Goal: Task Accomplishment & Management: Use online tool/utility

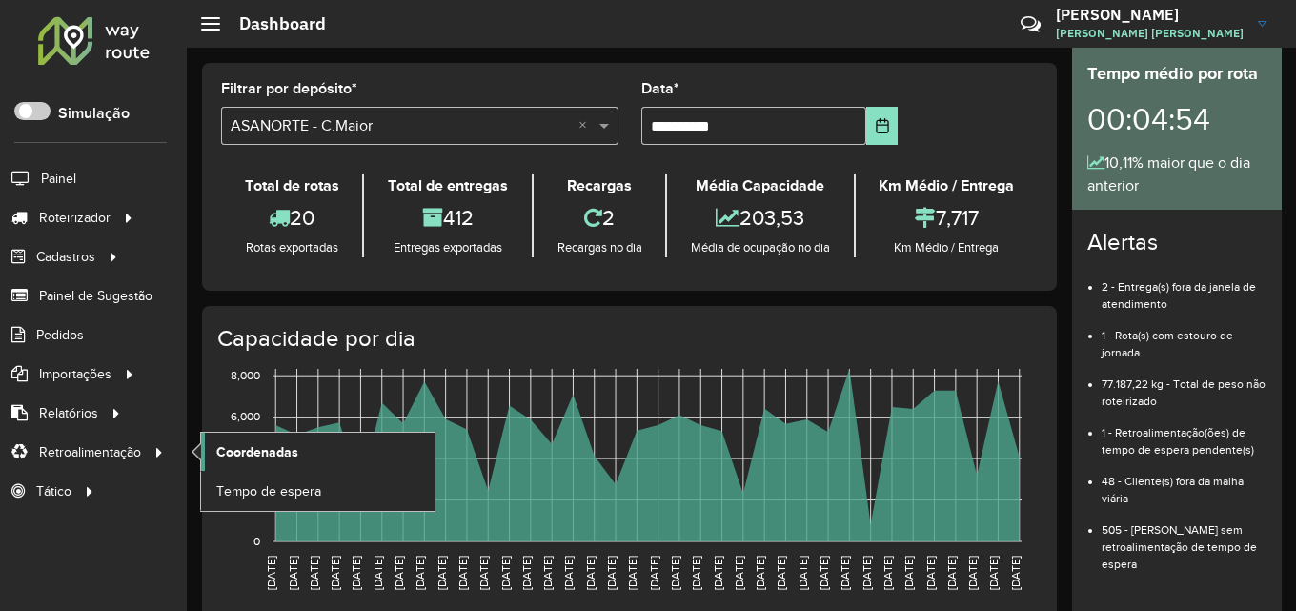
click at [297, 461] on link "Coordenadas" at bounding box center [317, 452] width 233 height 38
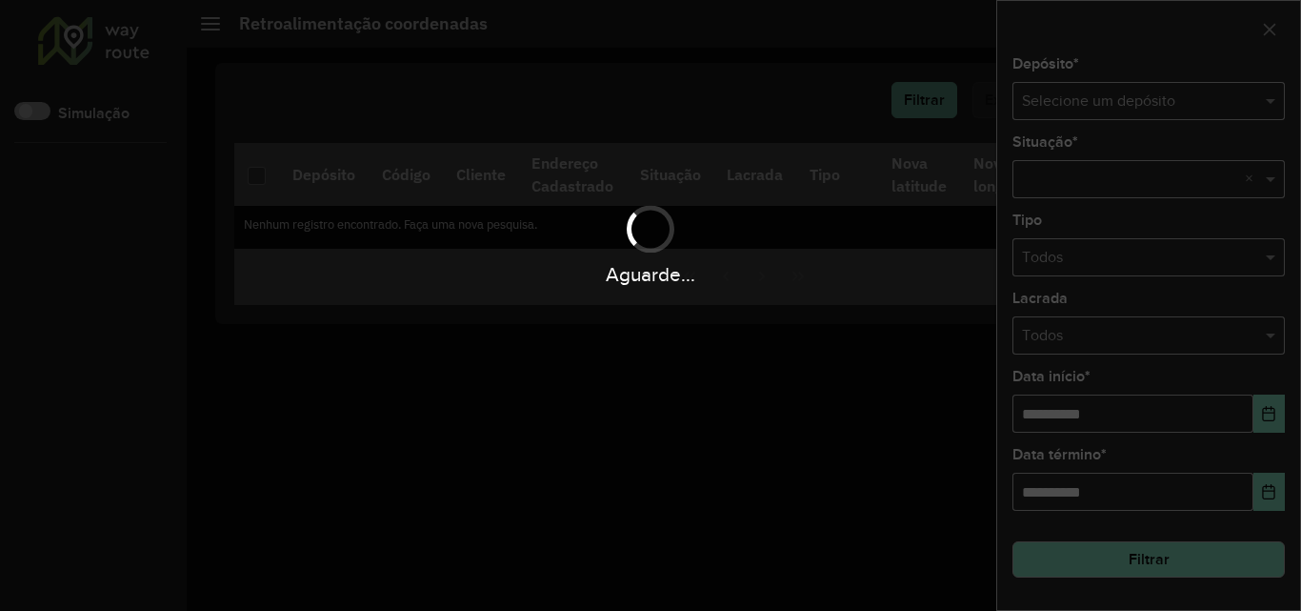
click at [1119, 98] on div "Aguarde..." at bounding box center [650, 305] width 1301 height 611
click at [1120, 102] on div "Aguarde..." at bounding box center [650, 305] width 1301 height 611
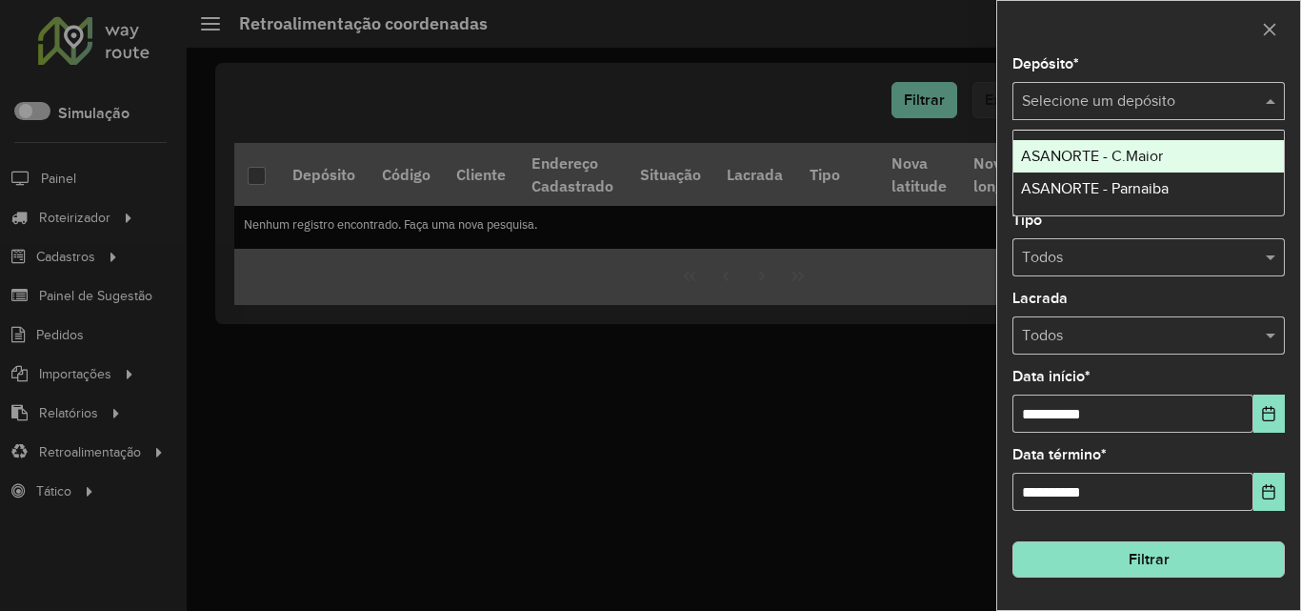
click at [1213, 97] on input "text" at bounding box center [1129, 102] width 215 height 23
click at [1144, 158] on span "ASANORTE - C.Maior" at bounding box center [1092, 156] width 142 height 16
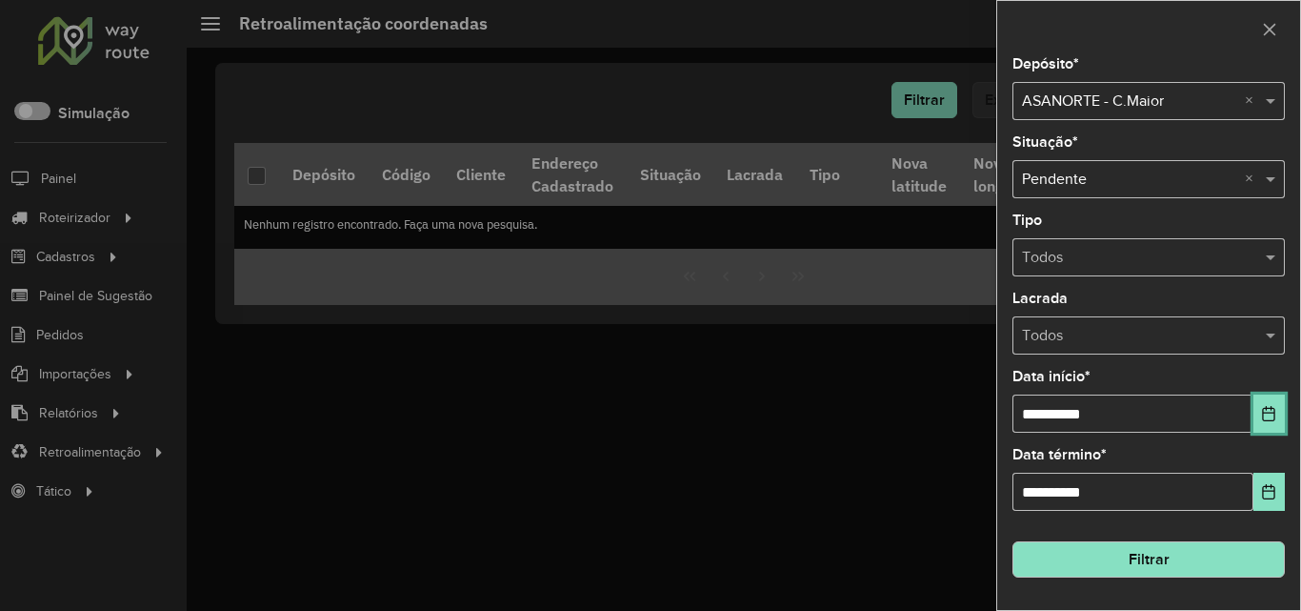
click at [1263, 420] on icon "Choose Date" at bounding box center [1269, 413] width 12 height 15
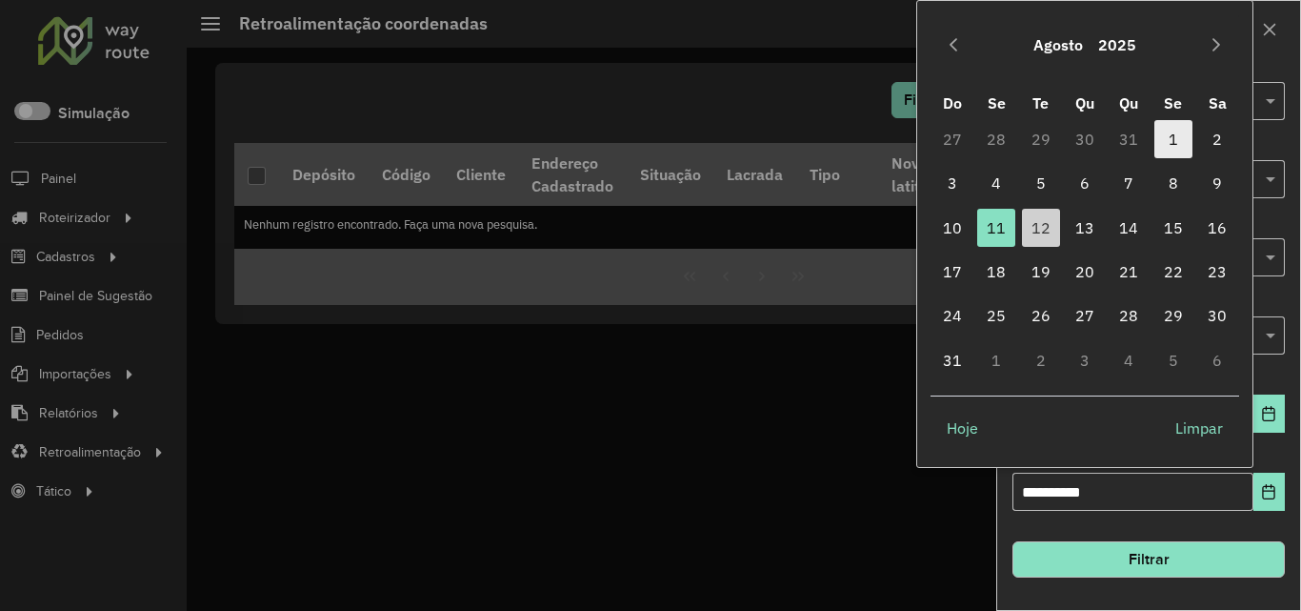
click at [1156, 139] on span "1" at bounding box center [1174, 139] width 38 height 38
type input "**********"
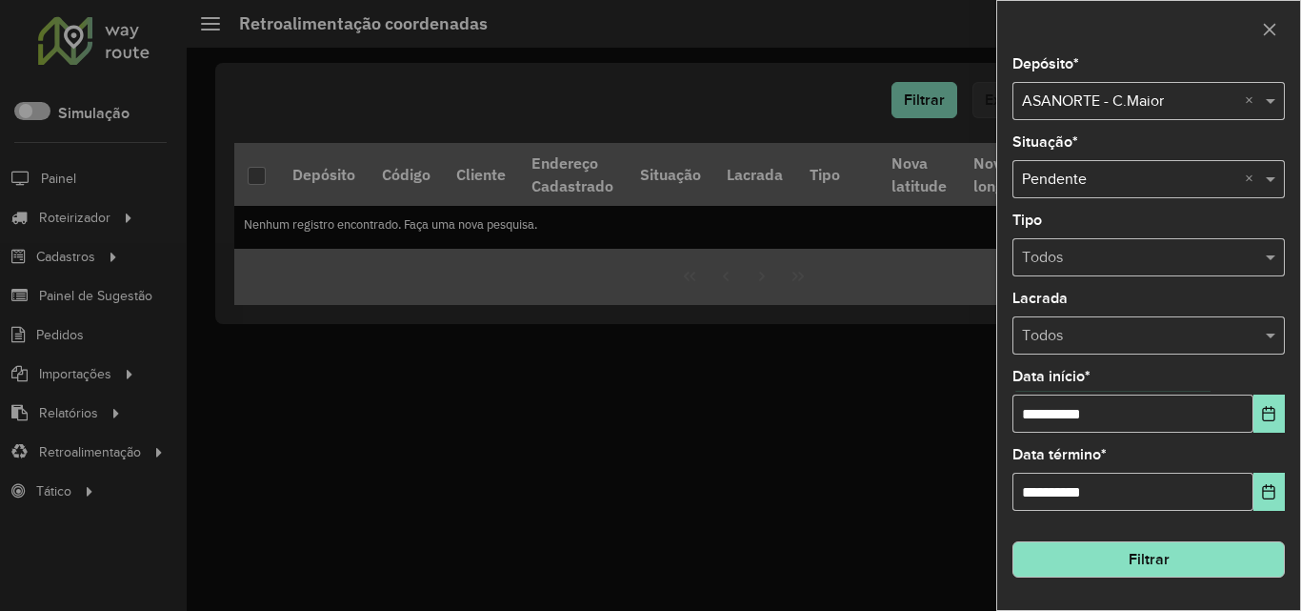
click at [1198, 569] on button "Filtrar" at bounding box center [1149, 559] width 272 height 36
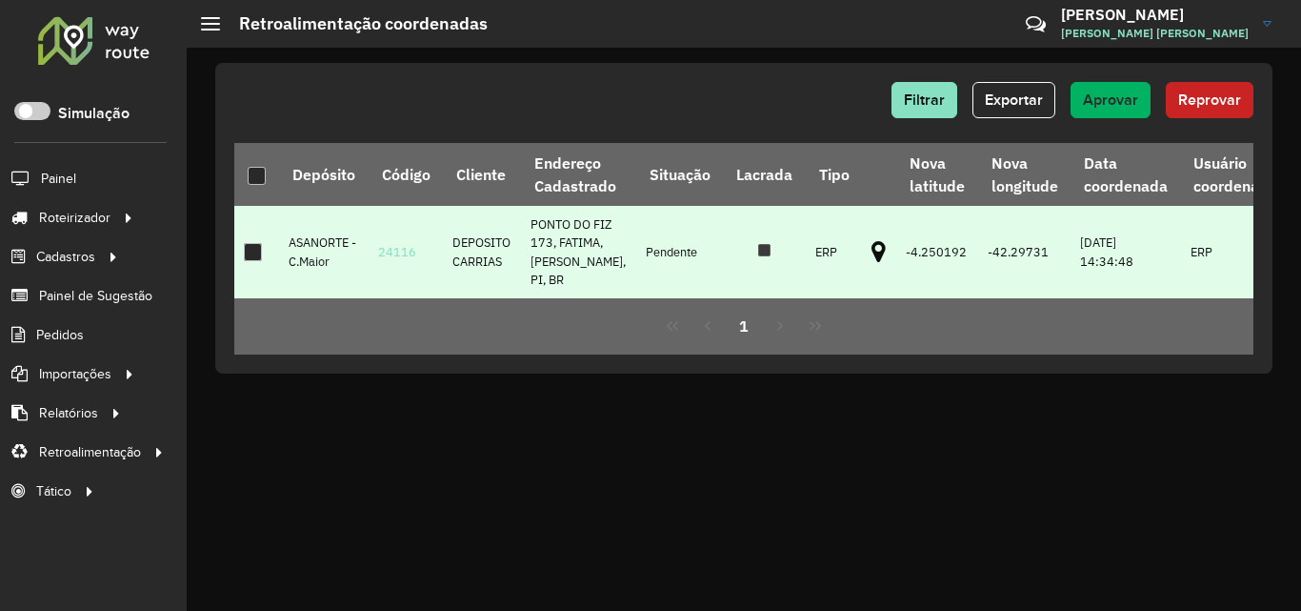
click at [257, 243] on div at bounding box center [253, 252] width 18 height 18
click at [1115, 101] on span "Aprovar" at bounding box center [1110, 99] width 55 height 16
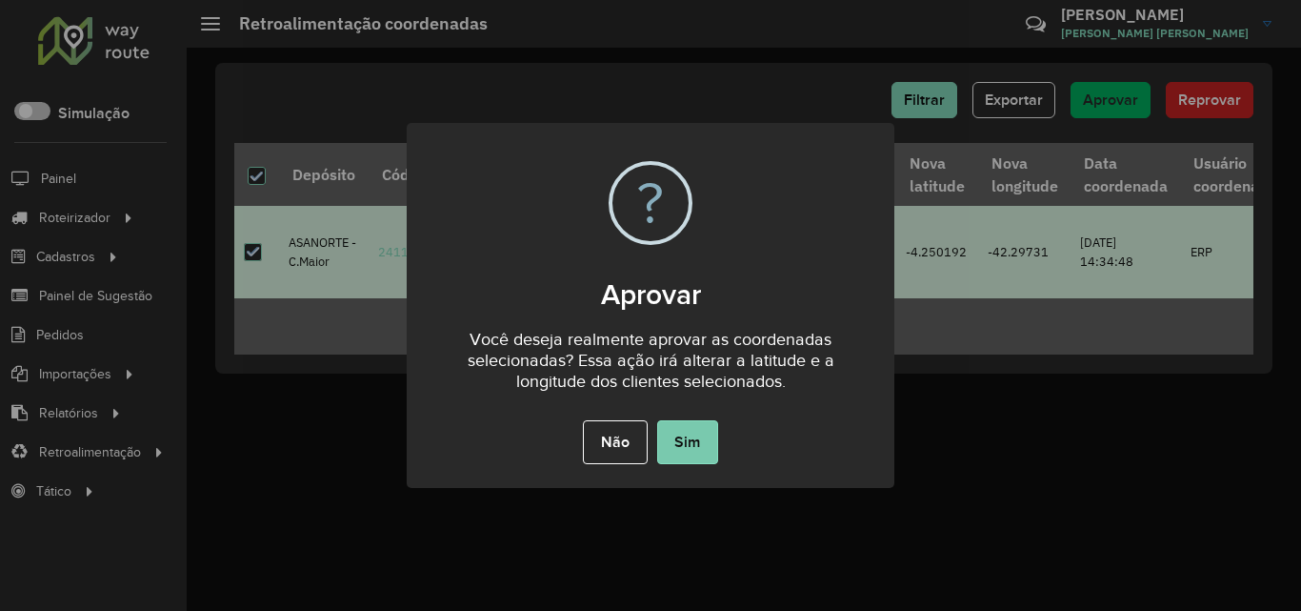
click at [702, 436] on button "Sim" at bounding box center [687, 442] width 61 height 44
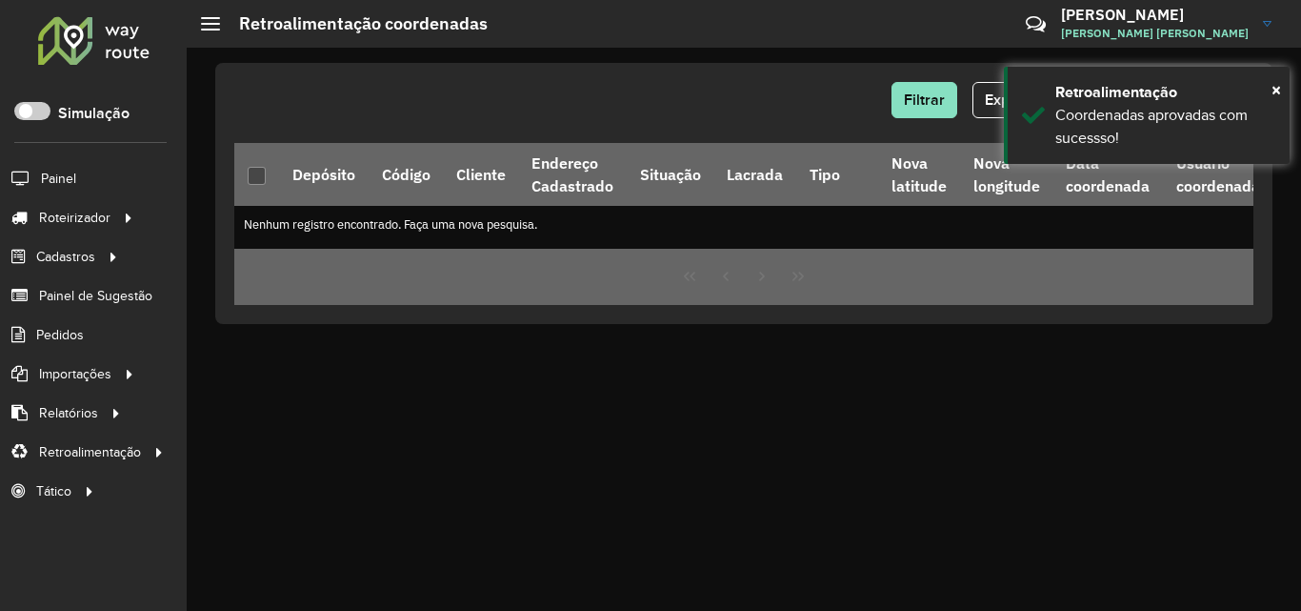
click at [70, 48] on div at bounding box center [93, 40] width 115 height 50
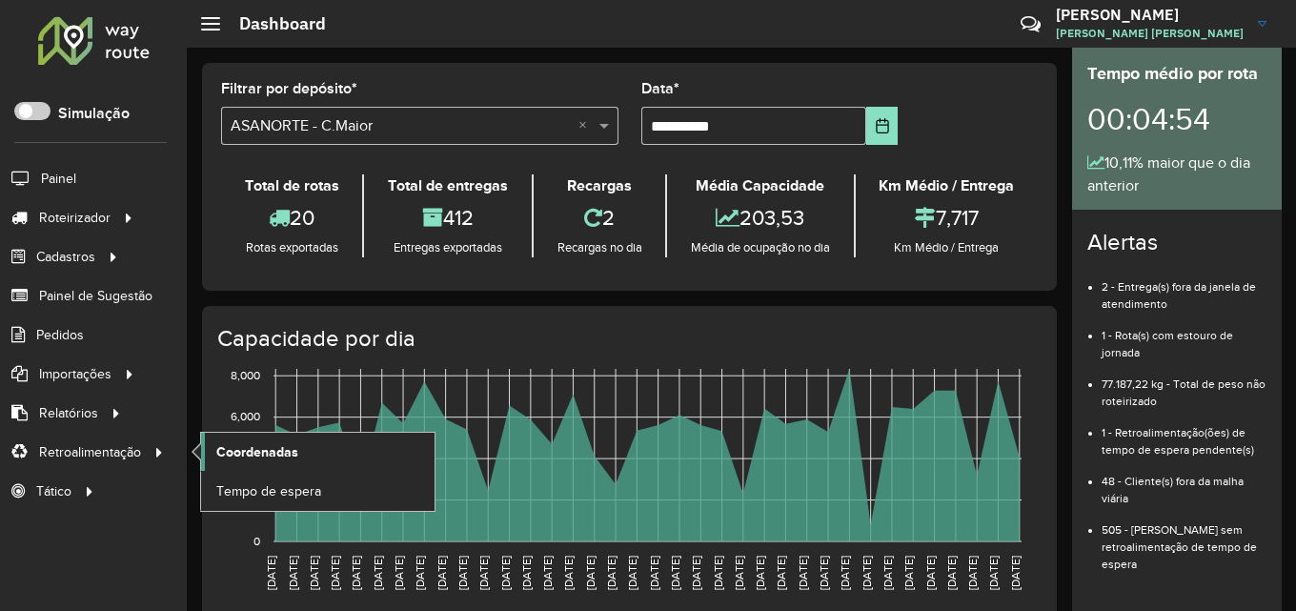
click at [258, 463] on link "Coordenadas" at bounding box center [317, 452] width 233 height 38
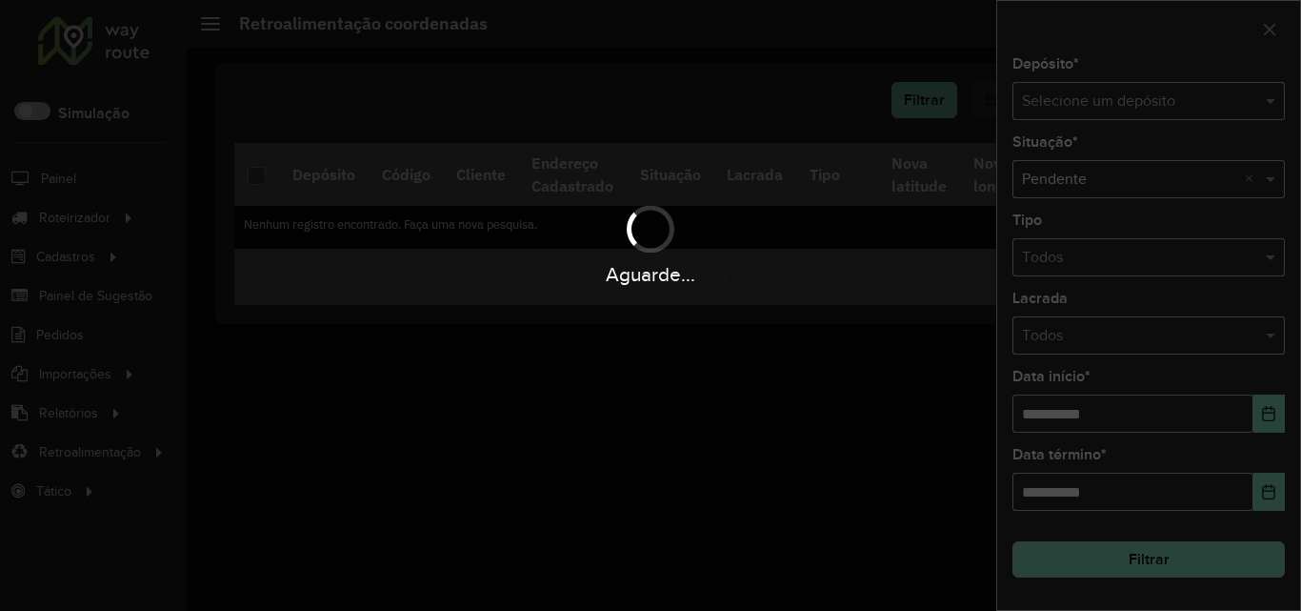
click at [1181, 93] on div "Aguarde..." at bounding box center [650, 305] width 1301 height 611
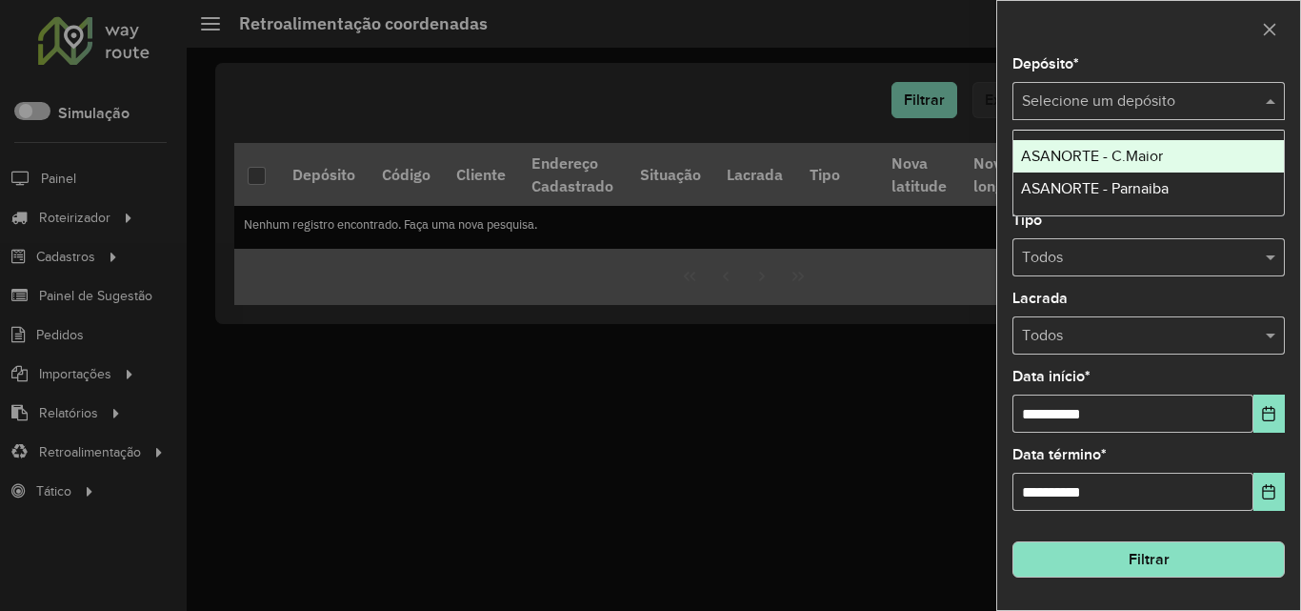
click at [1161, 97] on input "text" at bounding box center [1129, 102] width 215 height 23
click at [1137, 152] on span "ASANORTE - C.Maior" at bounding box center [1092, 156] width 142 height 16
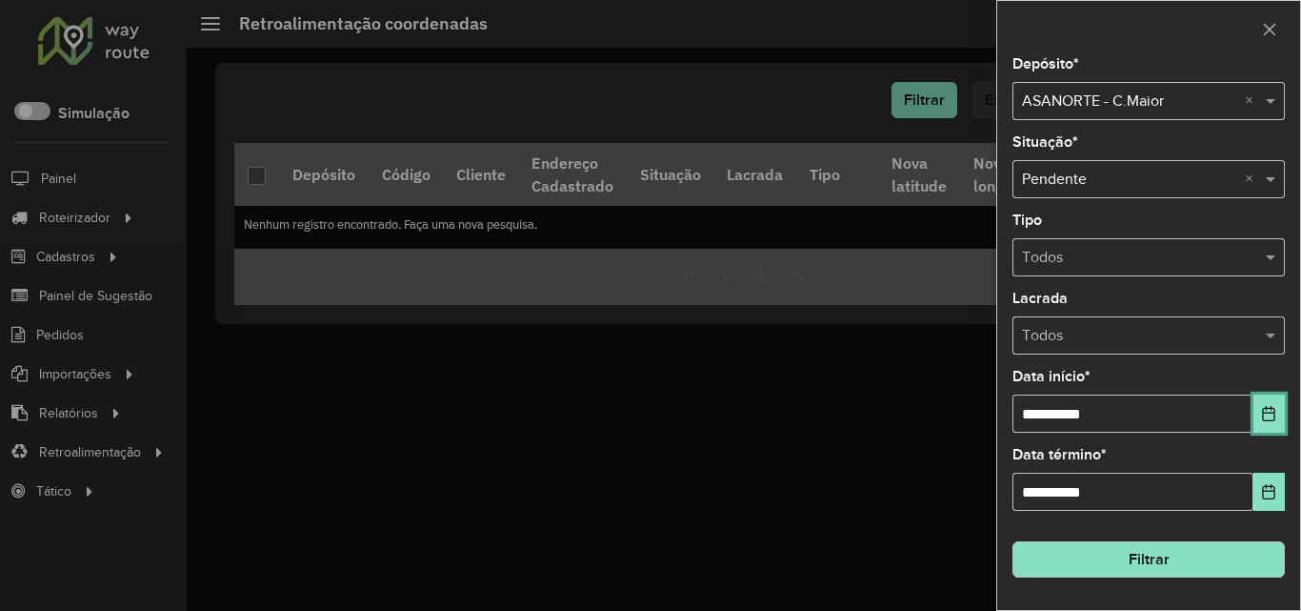
click at [1275, 425] on button "Choose Date" at bounding box center [1269, 413] width 31 height 38
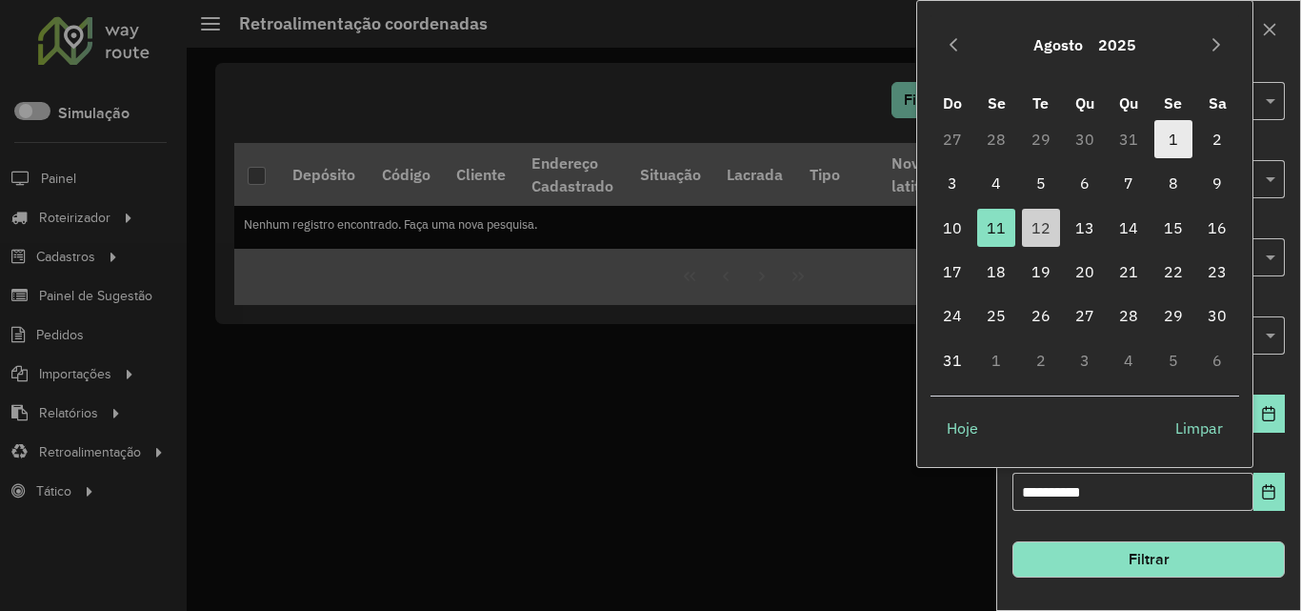
click at [1170, 135] on span "1" at bounding box center [1174, 139] width 38 height 38
type input "**********"
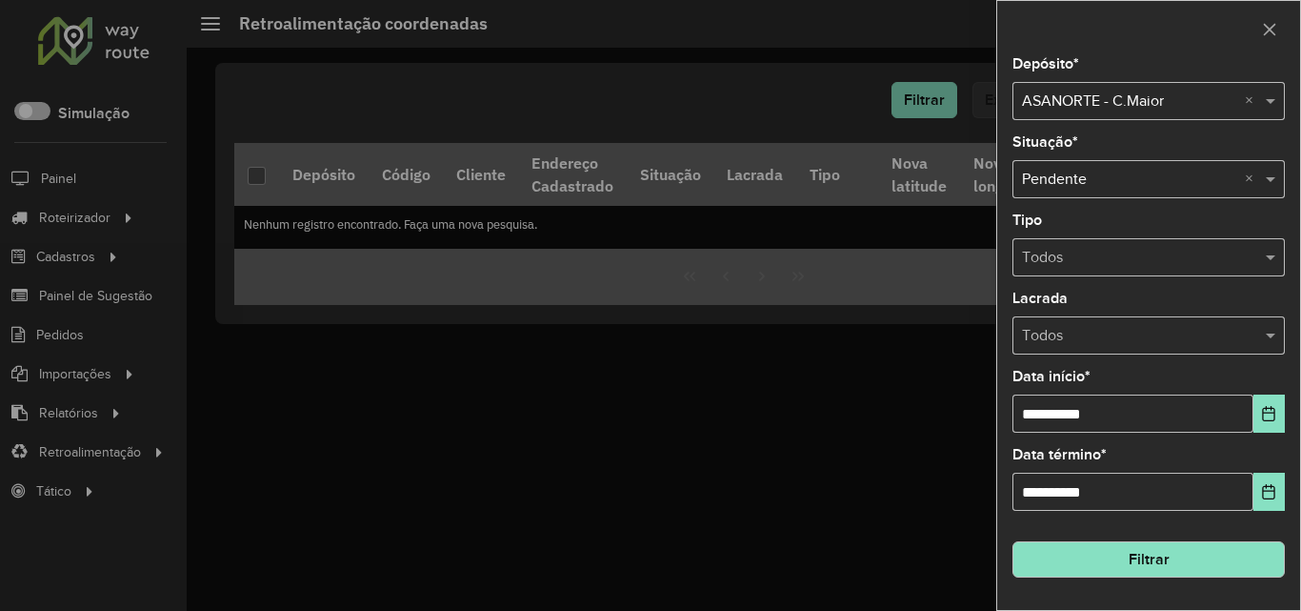
click at [1187, 554] on button "Filtrar" at bounding box center [1149, 559] width 272 height 36
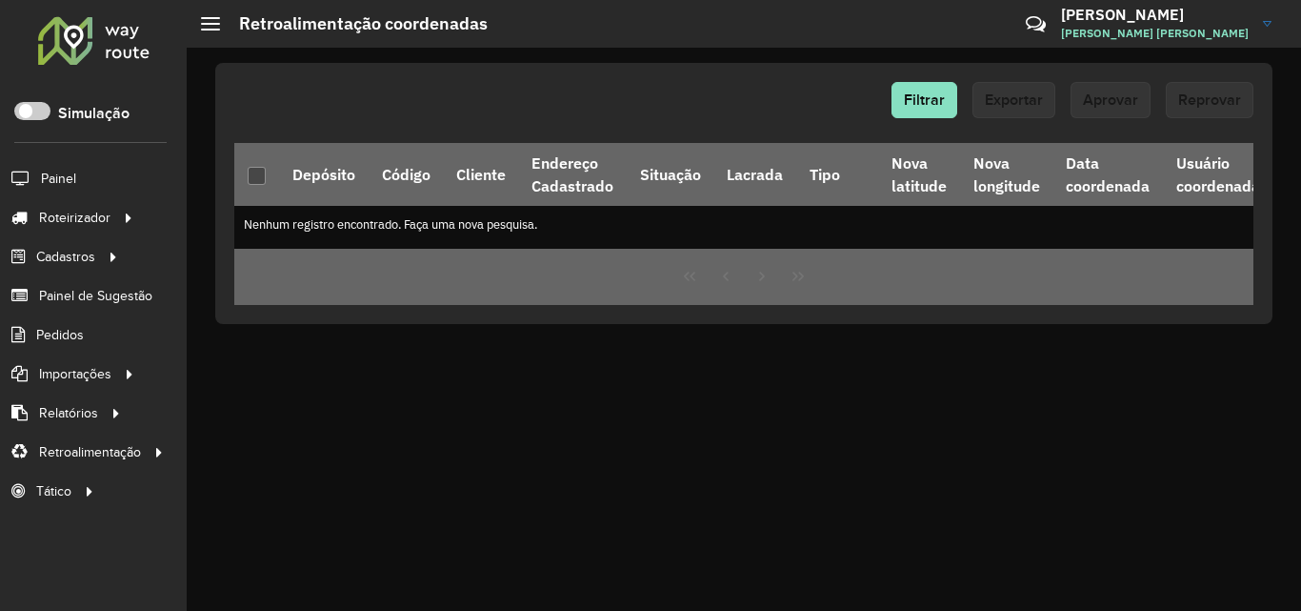
click at [81, 32] on div at bounding box center [93, 40] width 115 height 50
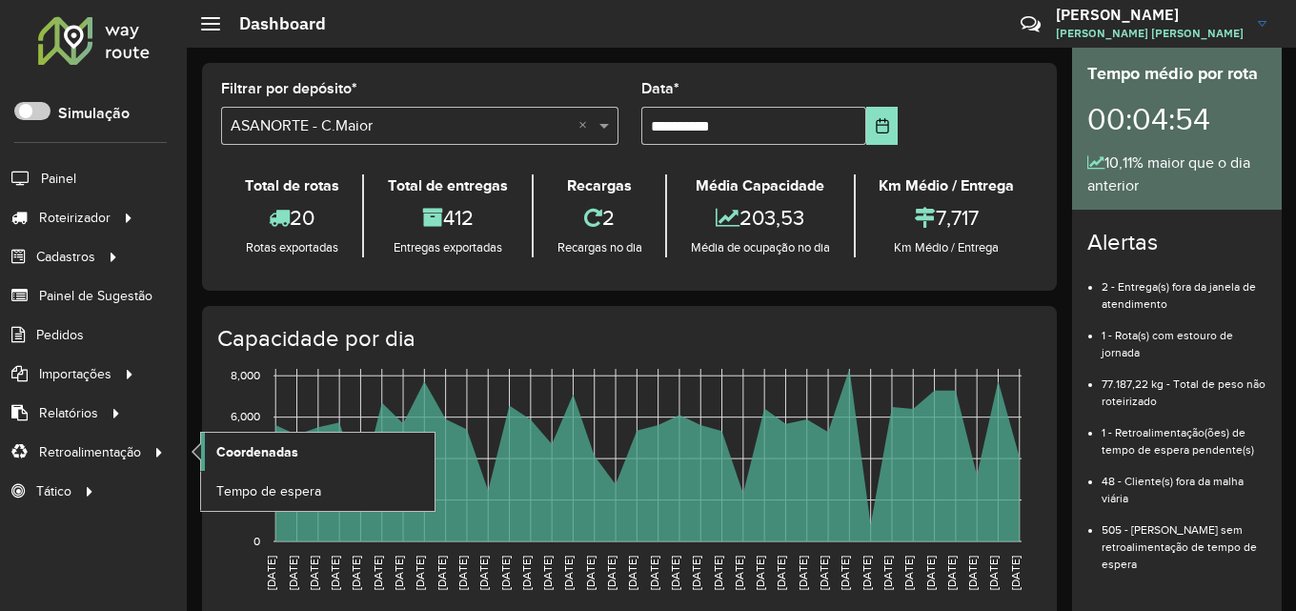
click at [245, 456] on span "Coordenadas" at bounding box center [257, 452] width 82 height 20
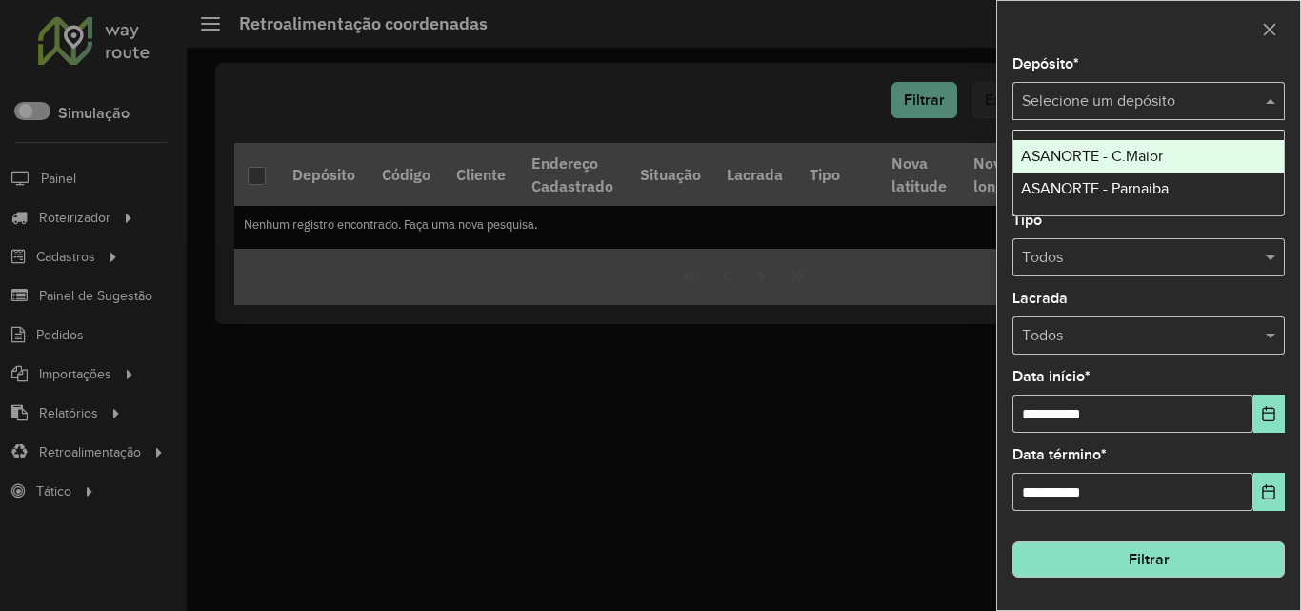
click at [1161, 101] on input "text" at bounding box center [1129, 102] width 215 height 23
click at [1119, 152] on span "ASANORTE - C.Maior" at bounding box center [1092, 156] width 142 height 16
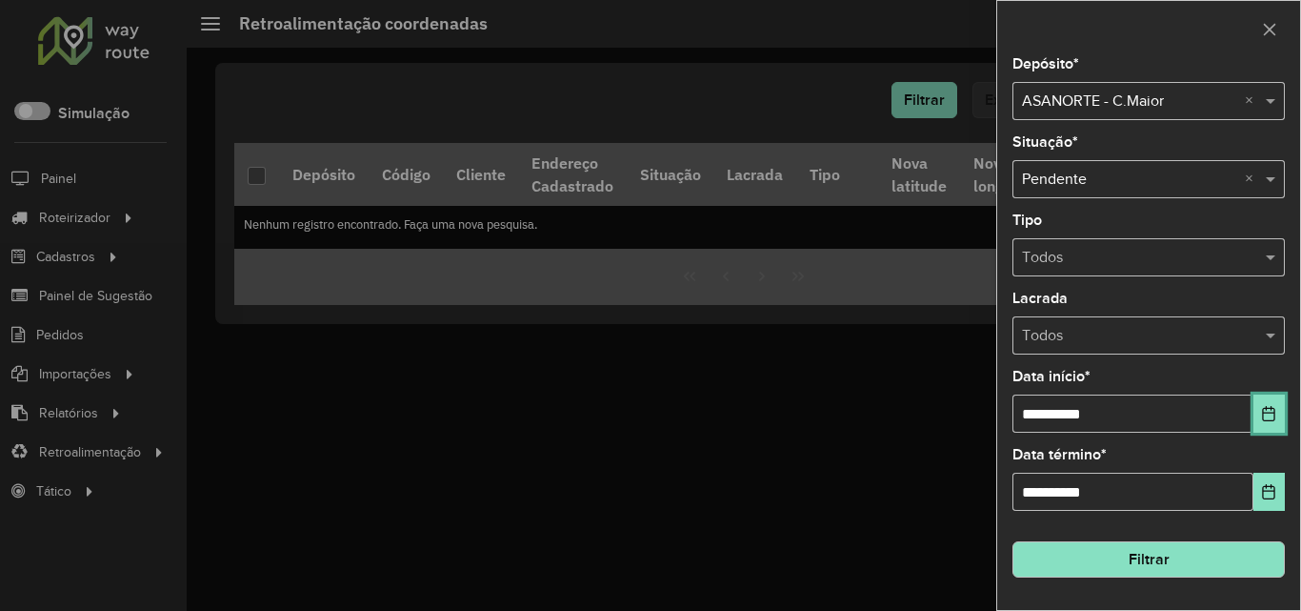
click at [1273, 408] on icon "Choose Date" at bounding box center [1268, 413] width 15 height 15
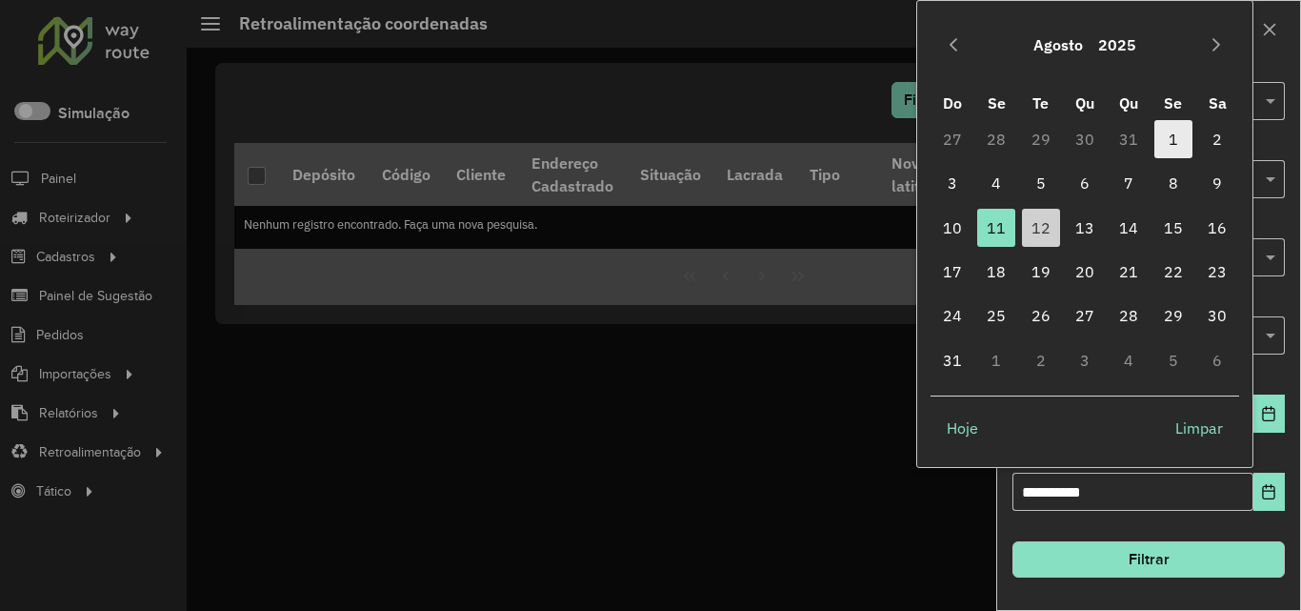
click at [1172, 139] on span "1" at bounding box center [1174, 139] width 38 height 38
type input "**********"
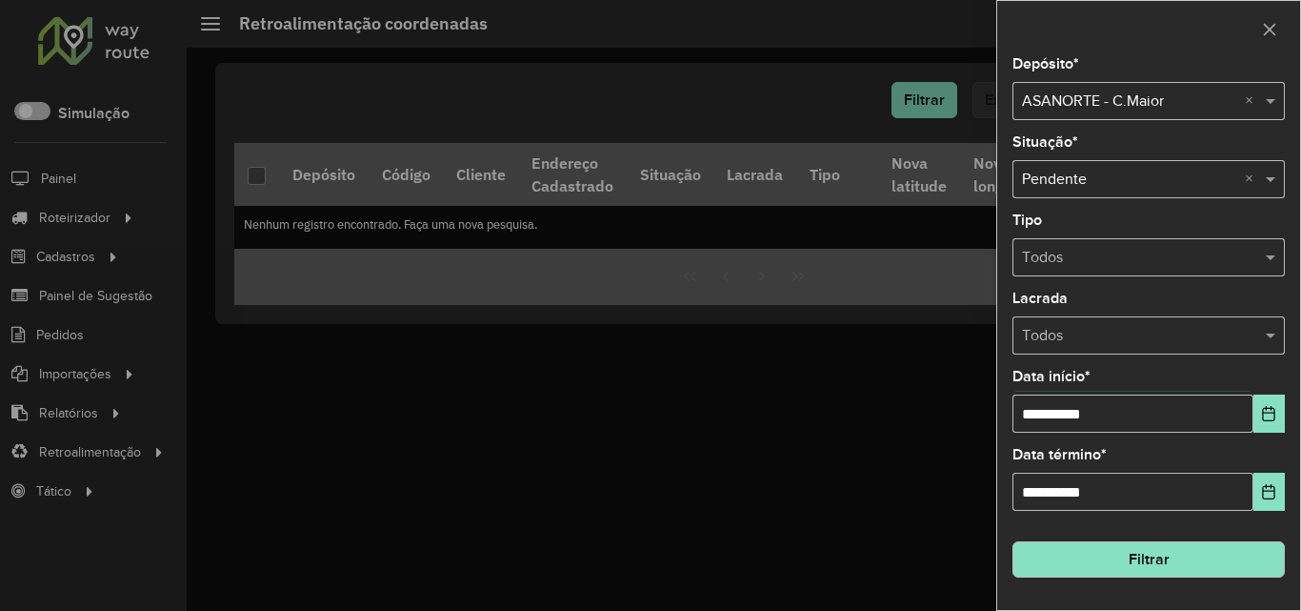
click at [1175, 555] on button "Filtrar" at bounding box center [1149, 559] width 272 height 36
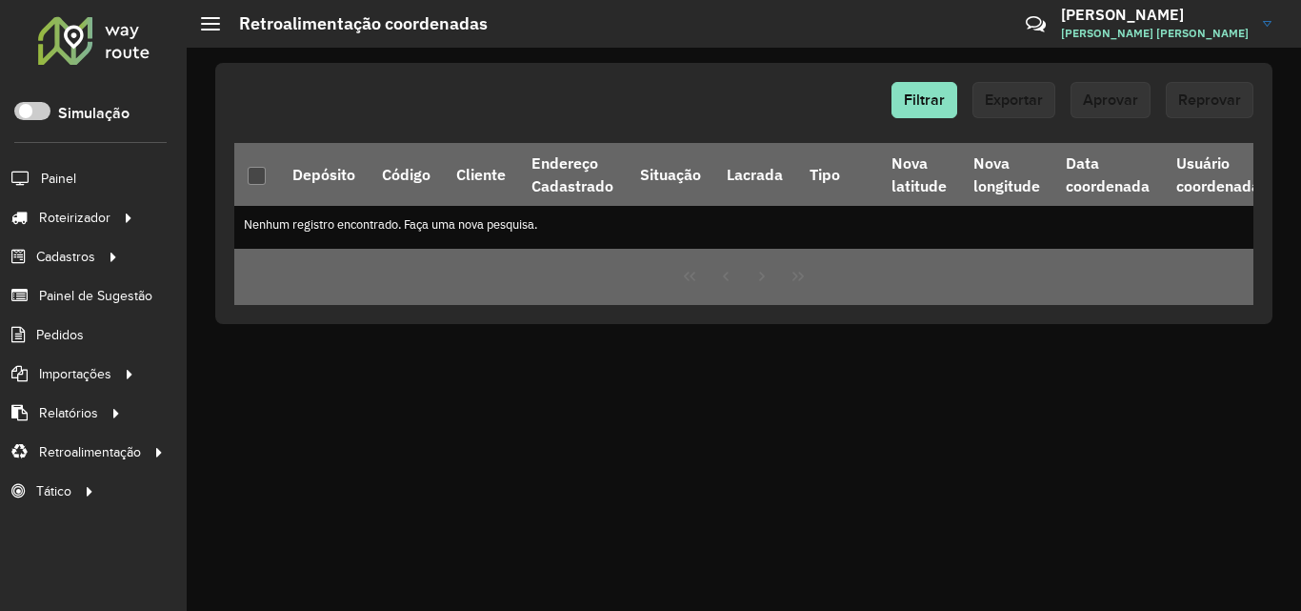
click at [77, 40] on div at bounding box center [93, 40] width 115 height 50
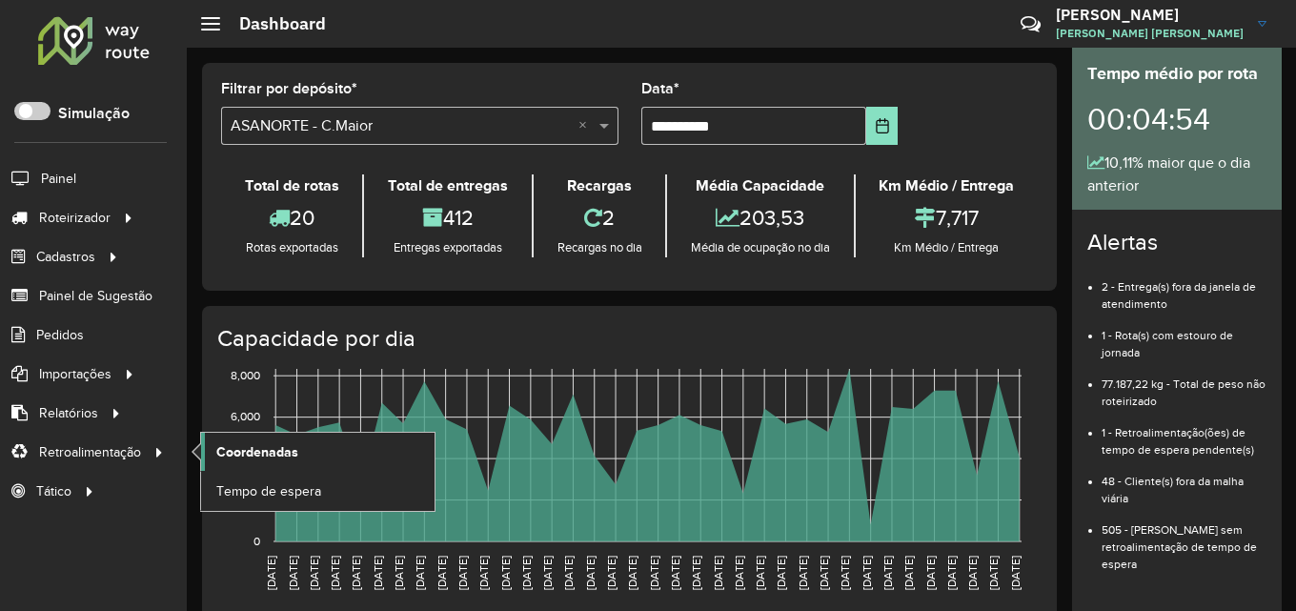
click at [259, 461] on span "Coordenadas" at bounding box center [257, 452] width 82 height 20
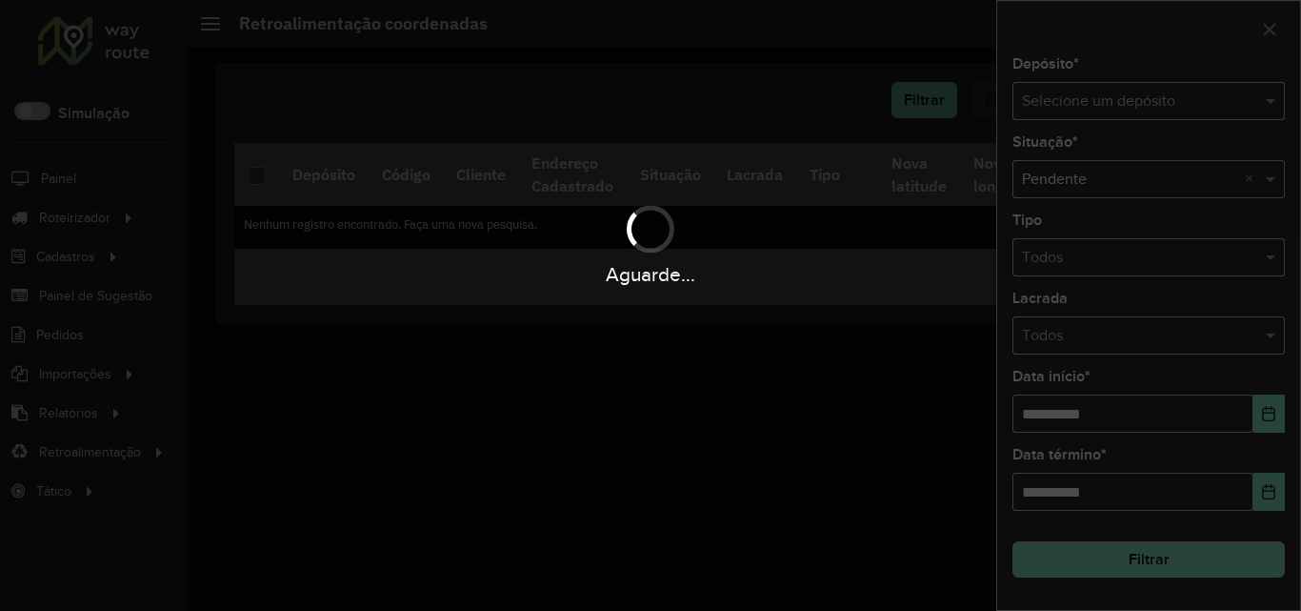
click at [1166, 104] on div "Aguarde..." at bounding box center [650, 305] width 1301 height 611
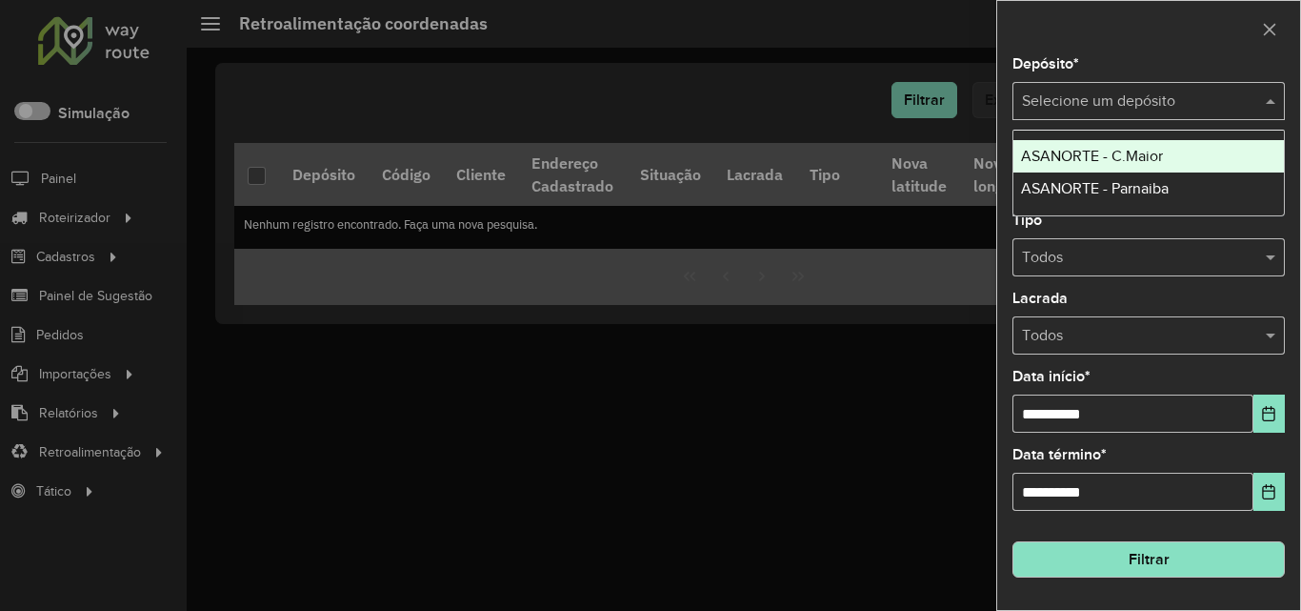
click at [1157, 106] on input "text" at bounding box center [1129, 102] width 215 height 23
click at [1119, 151] on span "ASANORTE - C.Maior" at bounding box center [1092, 156] width 142 height 16
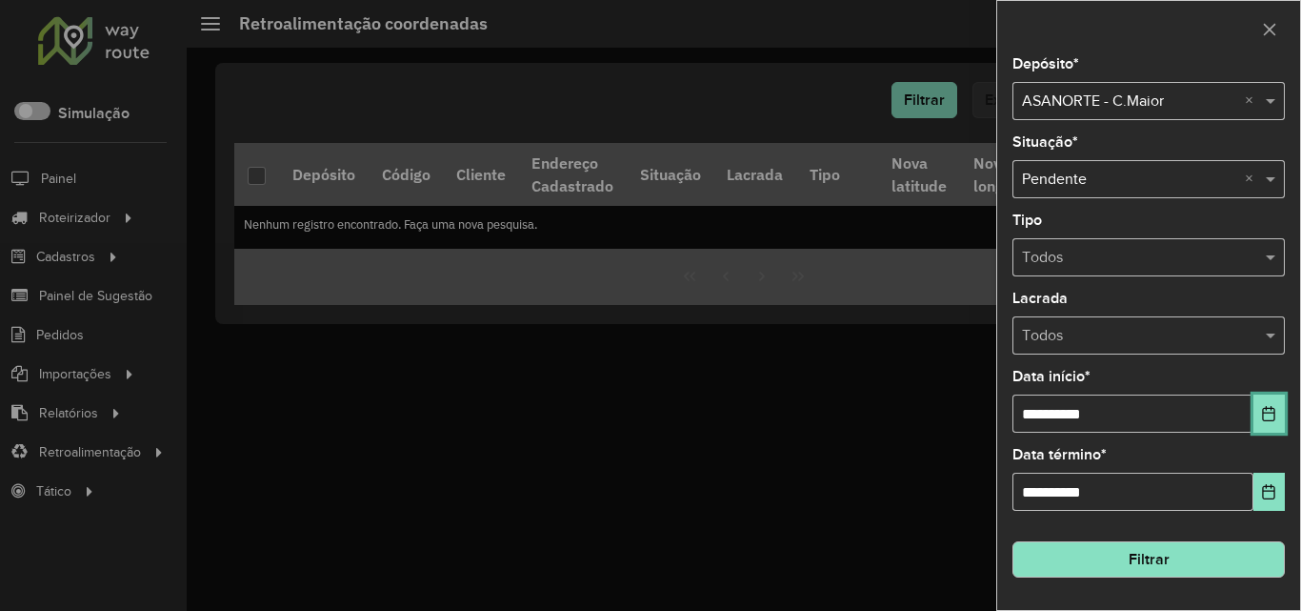
click at [1264, 424] on button "Choose Date" at bounding box center [1269, 413] width 31 height 38
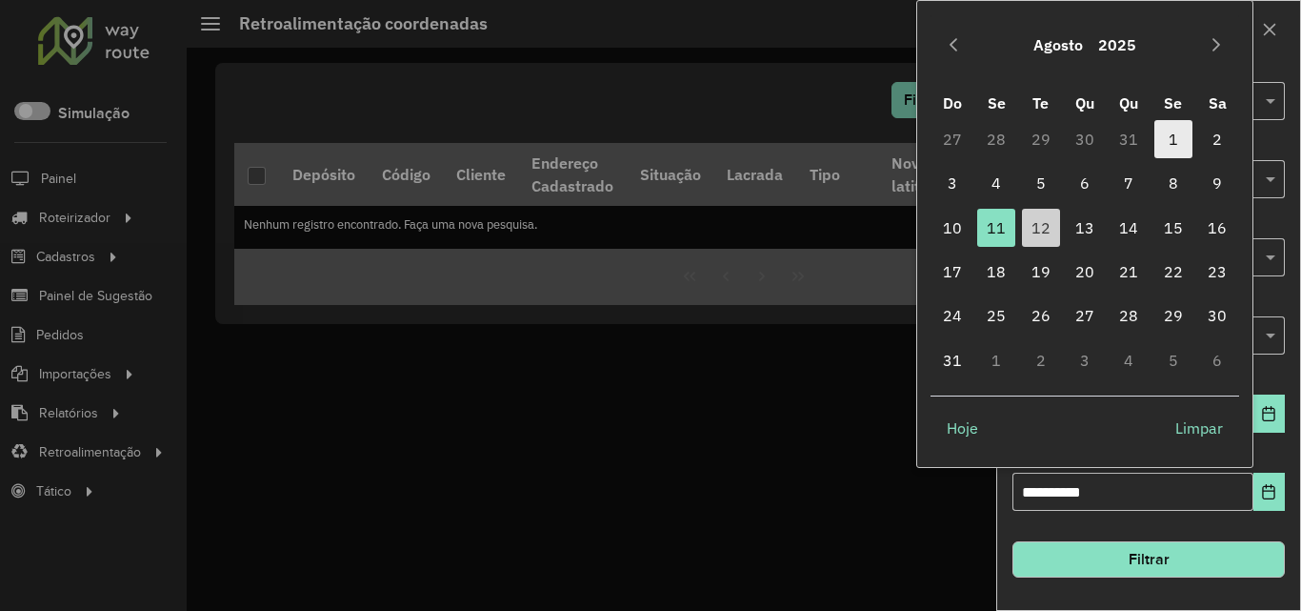
click at [1161, 143] on span "1" at bounding box center [1174, 139] width 38 height 38
type input "**********"
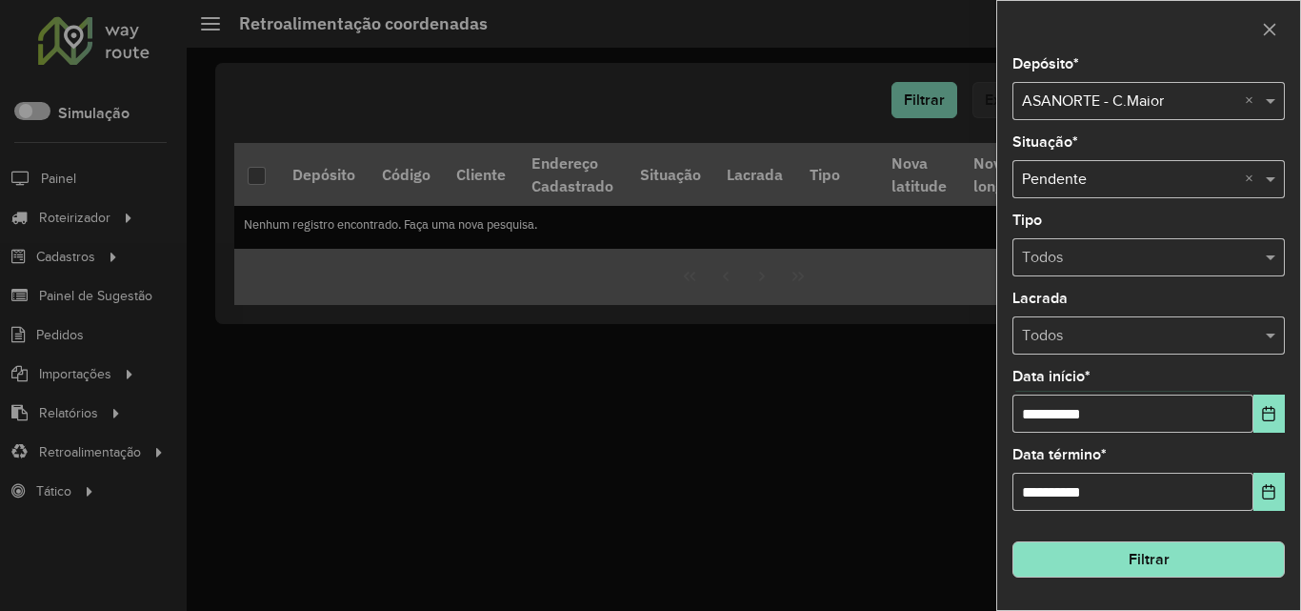
click at [1187, 559] on button "Filtrar" at bounding box center [1149, 559] width 272 height 36
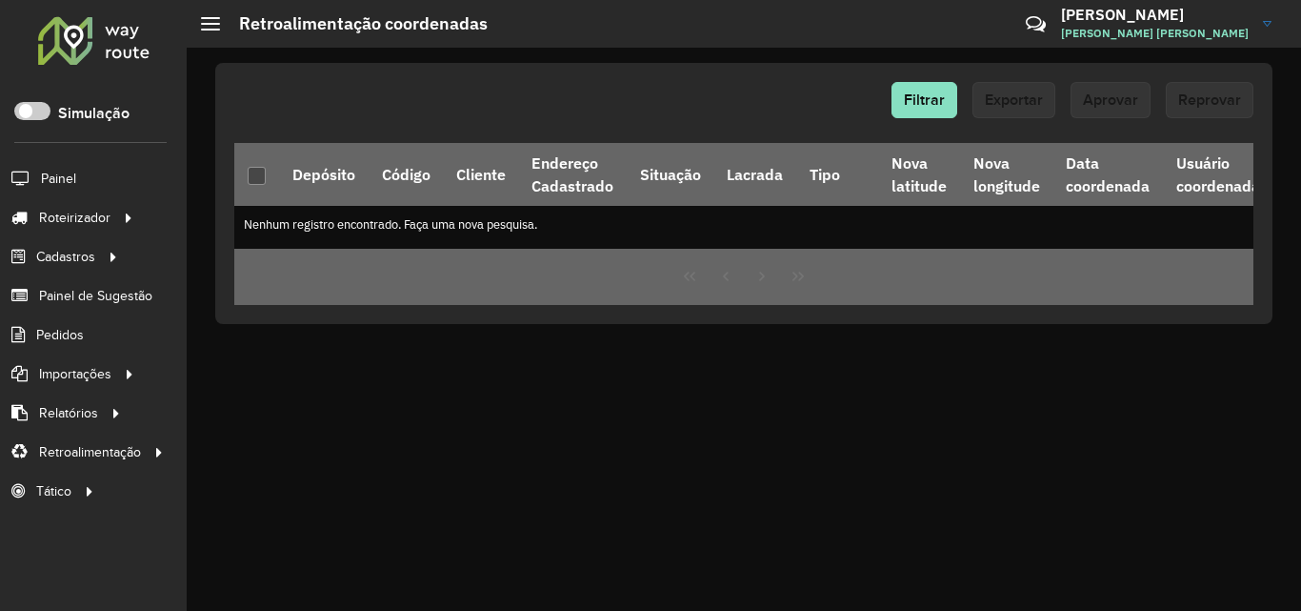
click at [79, 17] on div at bounding box center [93, 40] width 115 height 50
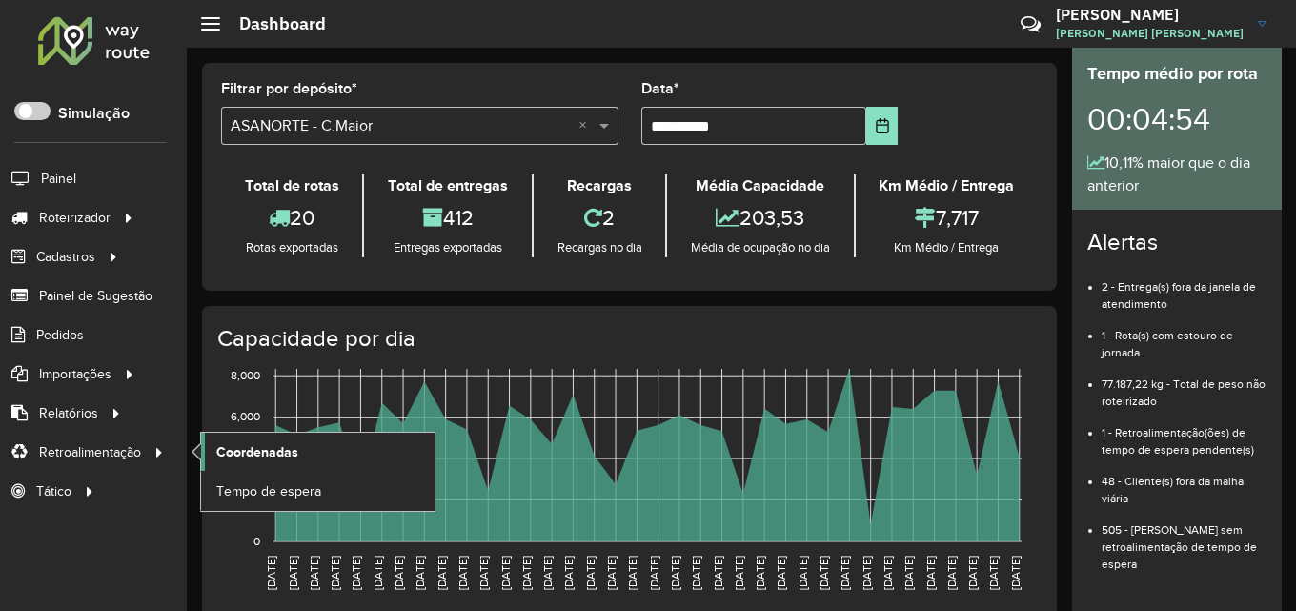
click at [280, 463] on link "Coordenadas" at bounding box center [317, 452] width 233 height 38
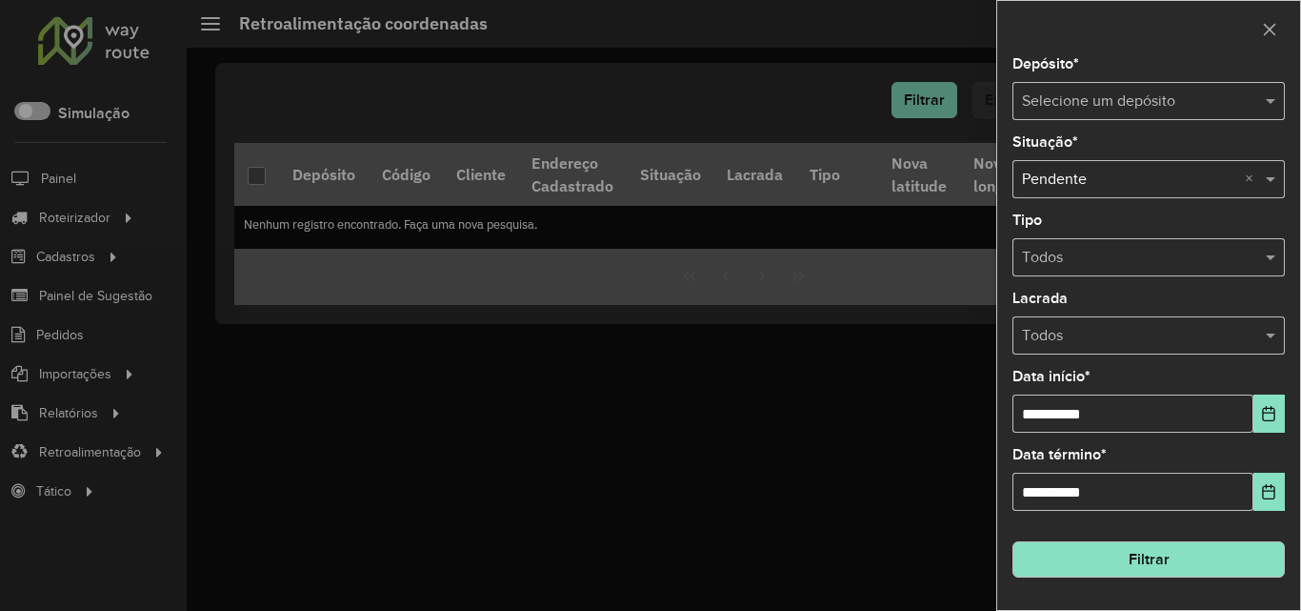
click at [1134, 101] on input "text" at bounding box center [1129, 102] width 215 height 23
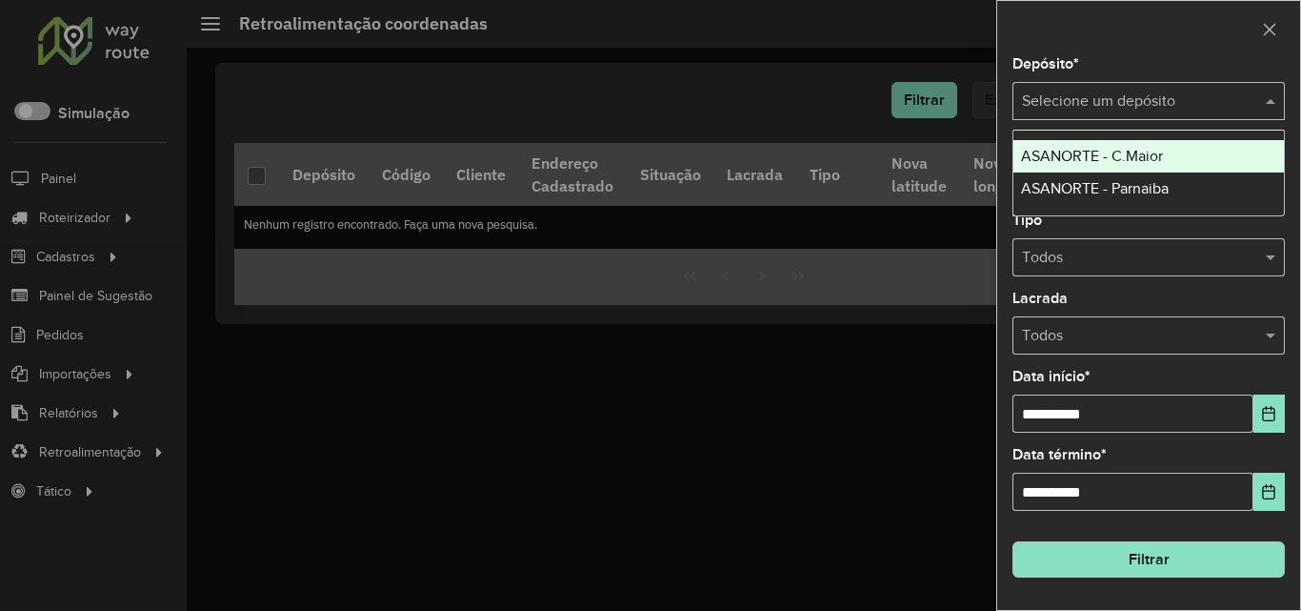
click at [1147, 156] on span "ASANORTE - C.Maior" at bounding box center [1092, 156] width 142 height 16
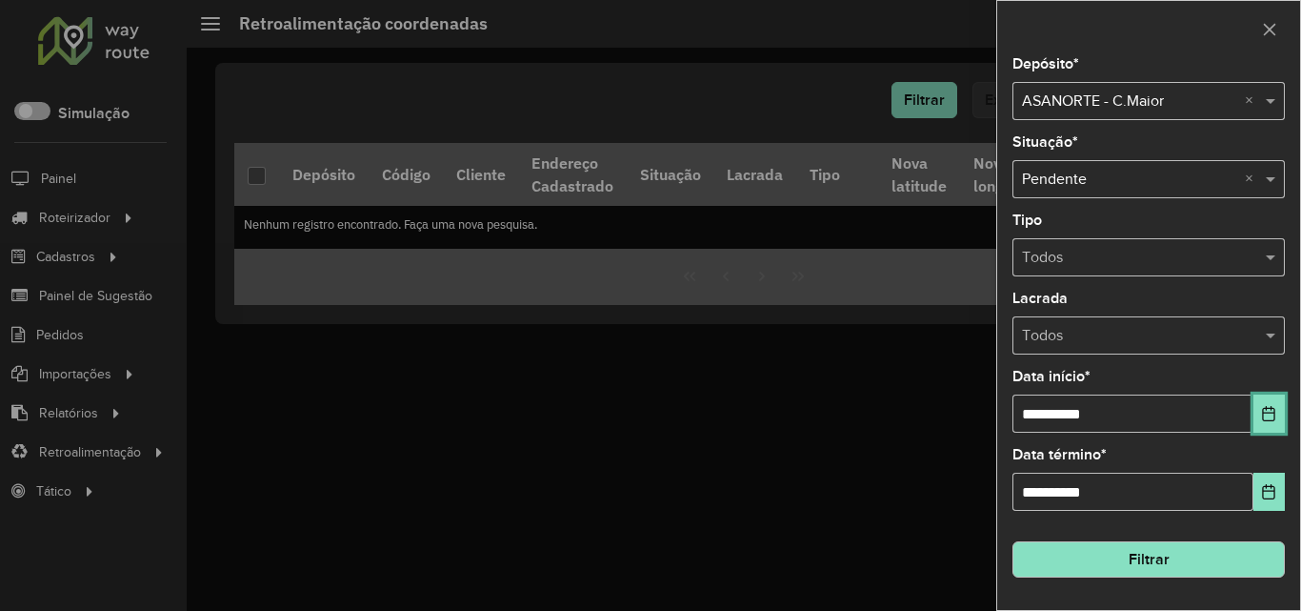
click at [1268, 411] on icon "Choose Date" at bounding box center [1268, 413] width 15 height 15
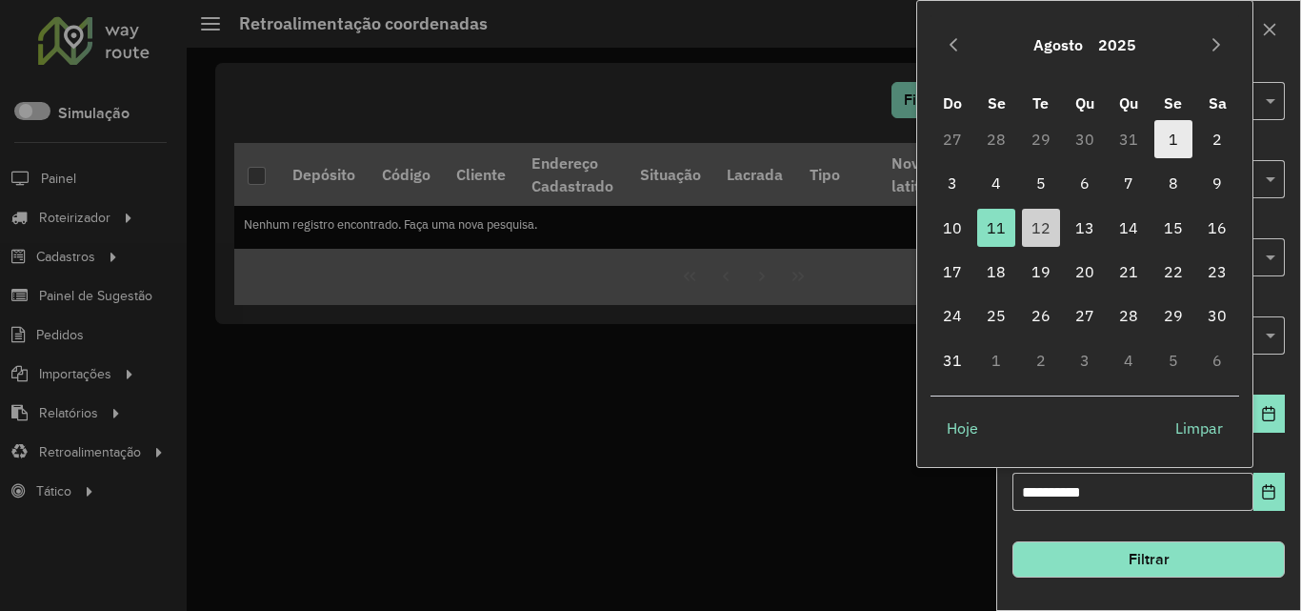
click at [1189, 145] on span "1" at bounding box center [1174, 139] width 38 height 38
type input "**********"
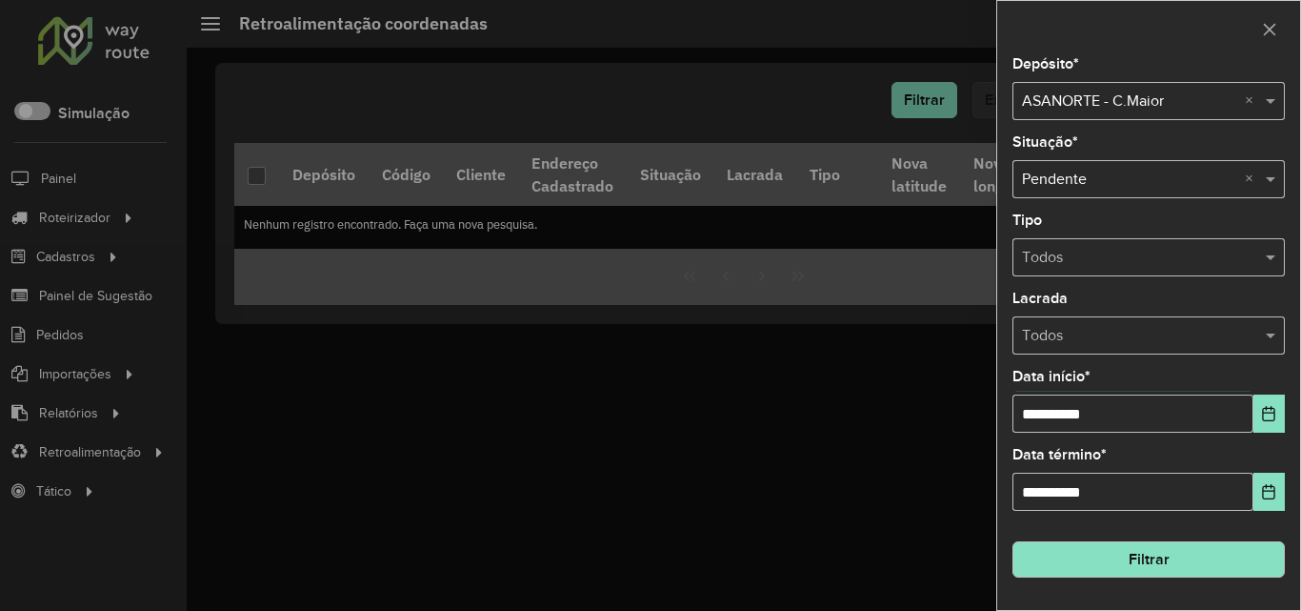
click at [1212, 575] on button "Filtrar" at bounding box center [1149, 559] width 272 height 36
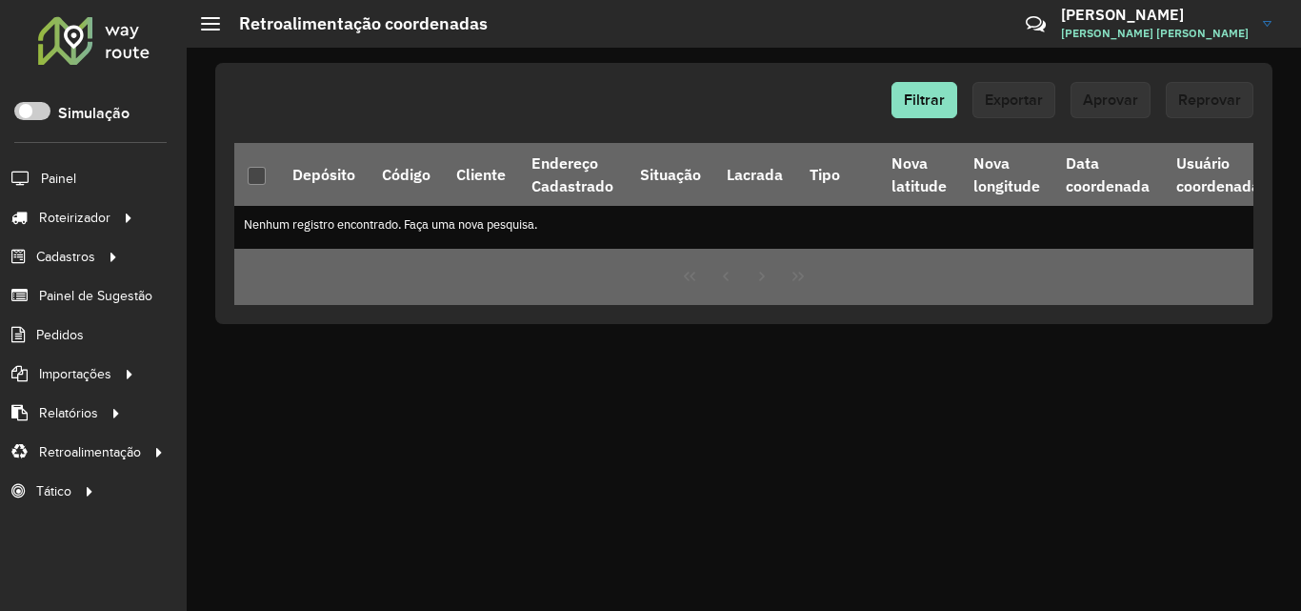
click at [75, 38] on div at bounding box center [93, 40] width 115 height 50
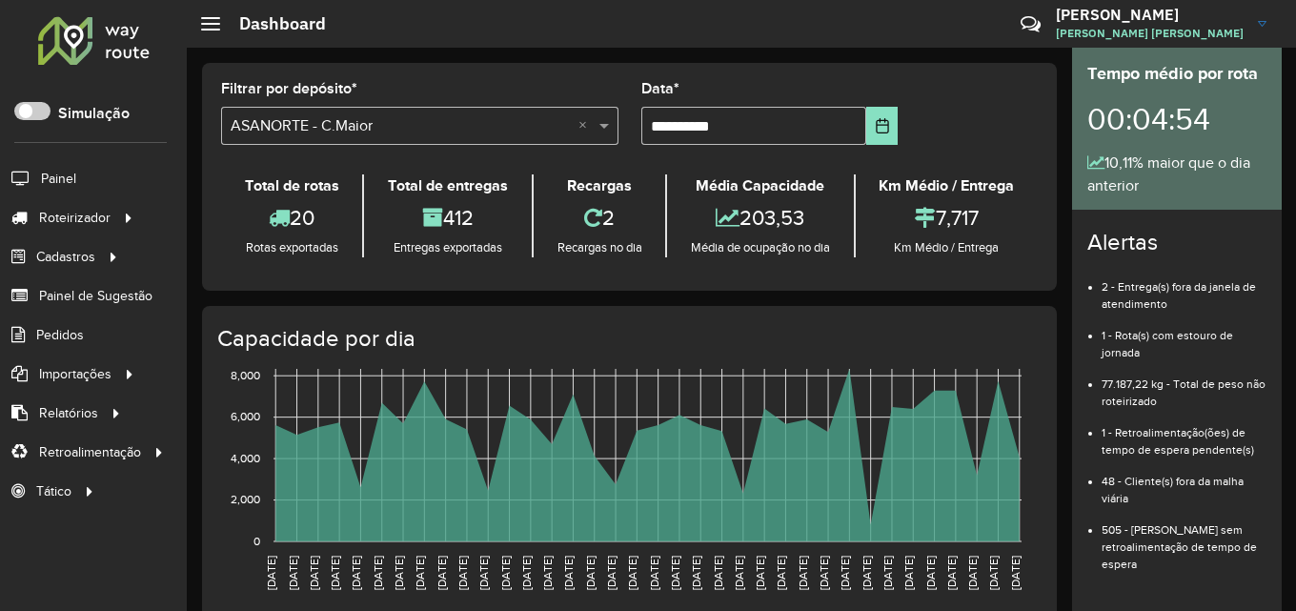
click at [72, 49] on div at bounding box center [93, 40] width 115 height 50
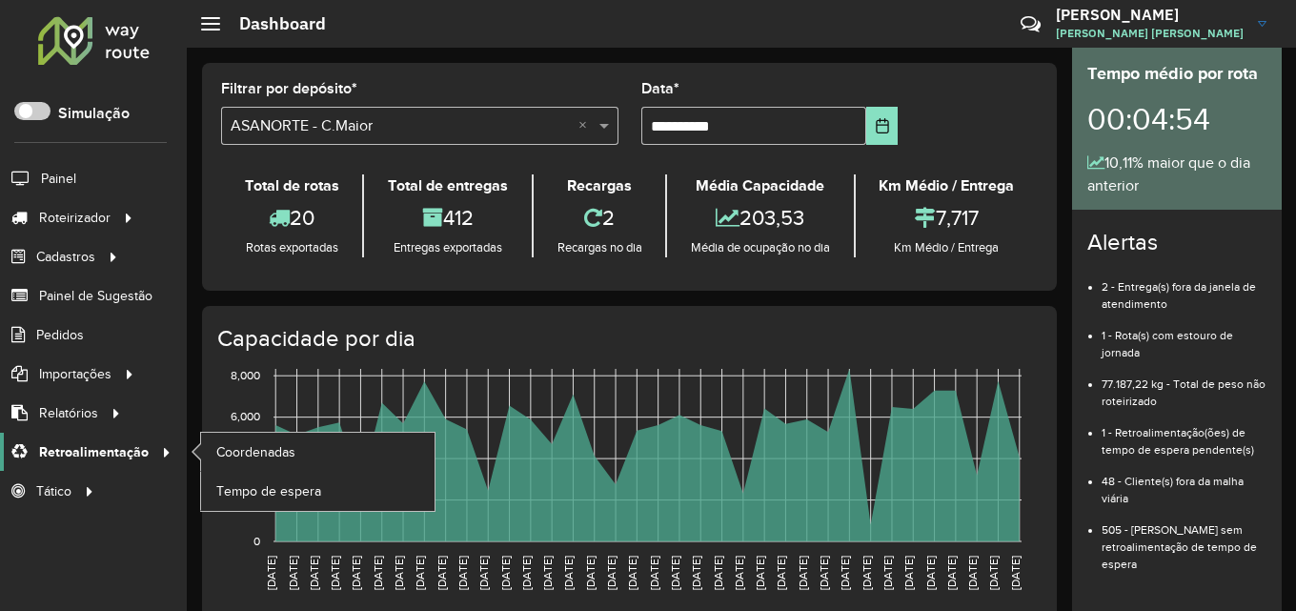
click at [96, 451] on span "Retroalimentação" at bounding box center [94, 452] width 110 height 20
click at [237, 447] on span "Coordenadas" at bounding box center [257, 452] width 82 height 20
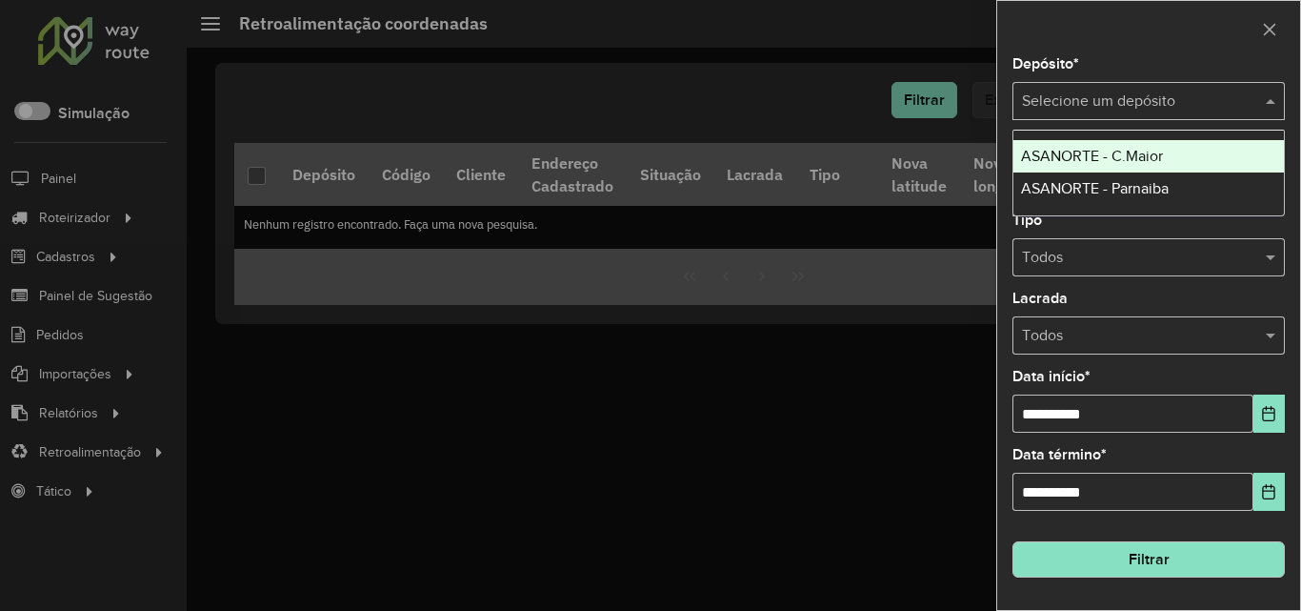
click at [1139, 101] on input "text" at bounding box center [1129, 102] width 215 height 23
click at [1149, 140] on div "ASANORTE - C.Maior" at bounding box center [1149, 156] width 271 height 32
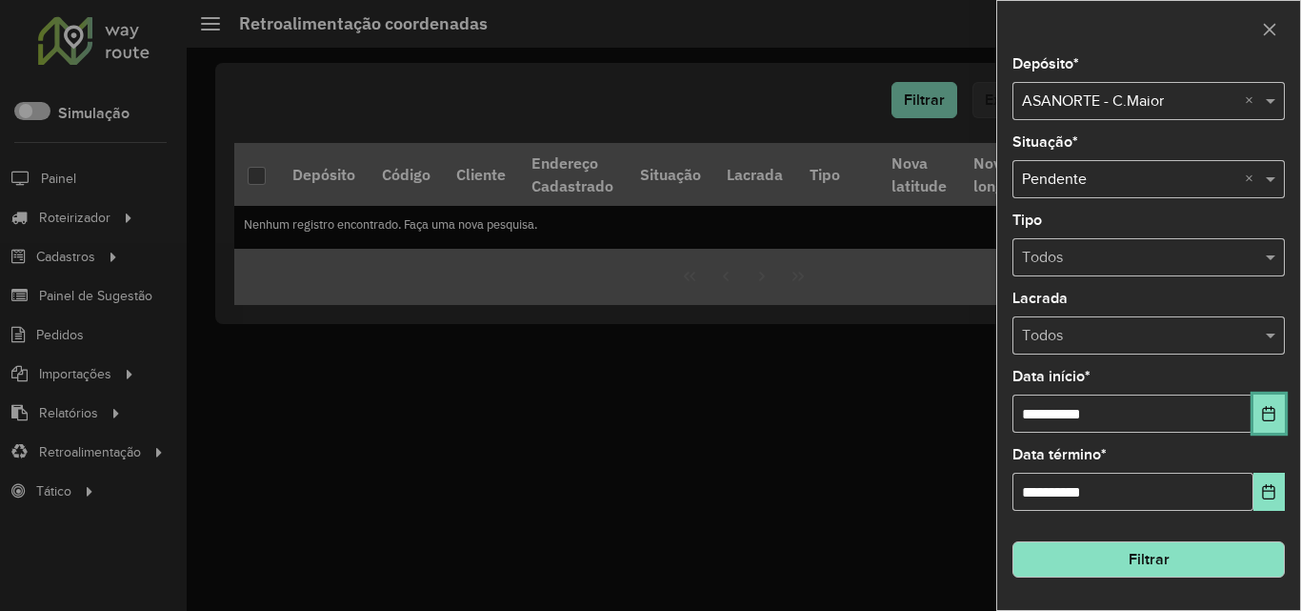
click at [1281, 409] on button "Choose Date" at bounding box center [1269, 413] width 31 height 38
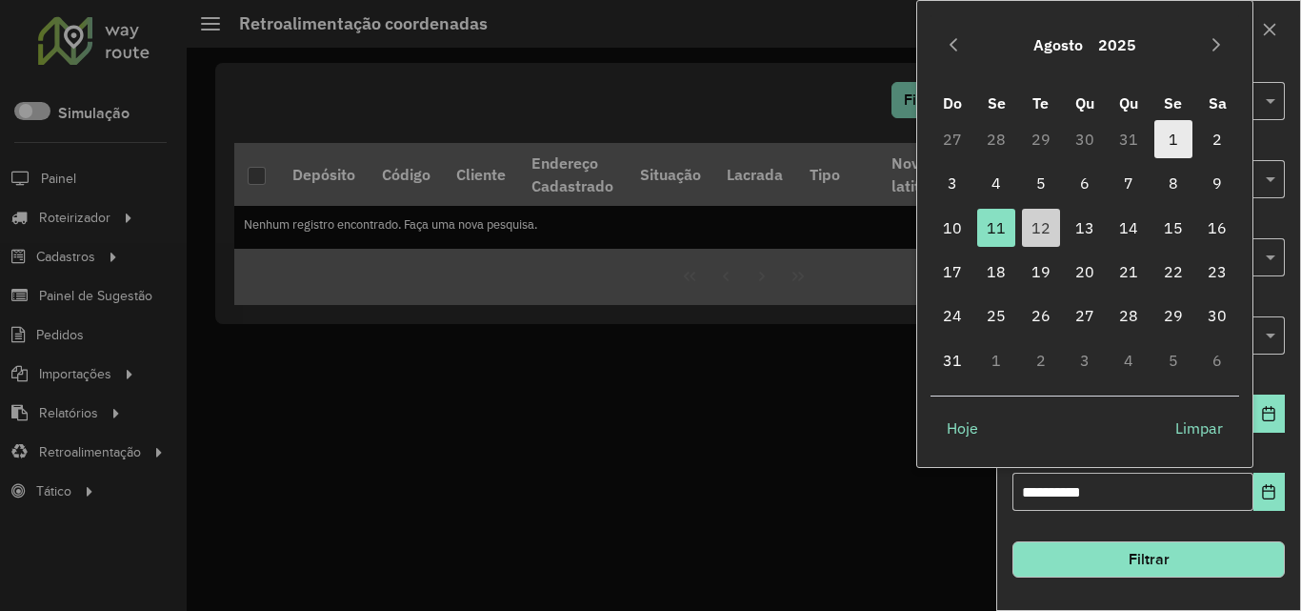
click at [1168, 135] on span "1" at bounding box center [1174, 139] width 38 height 38
type input "**********"
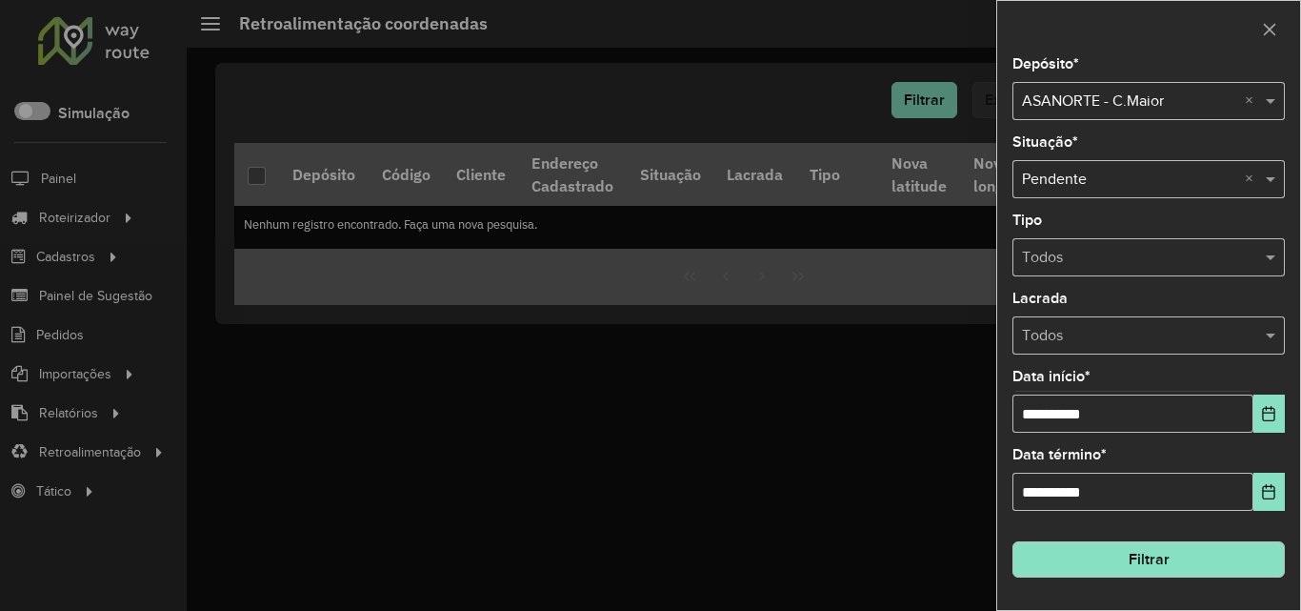
click at [1169, 576] on button "Filtrar" at bounding box center [1149, 559] width 272 height 36
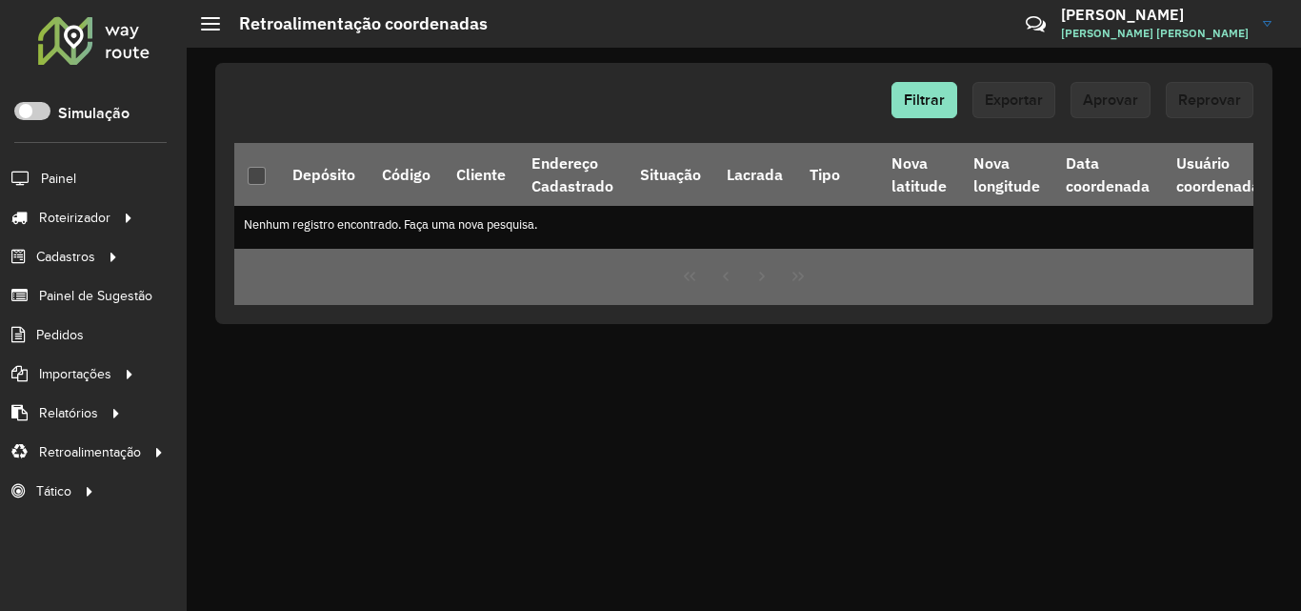
click at [67, 55] on div at bounding box center [93, 40] width 115 height 50
